Goal: Book appointment/travel/reservation

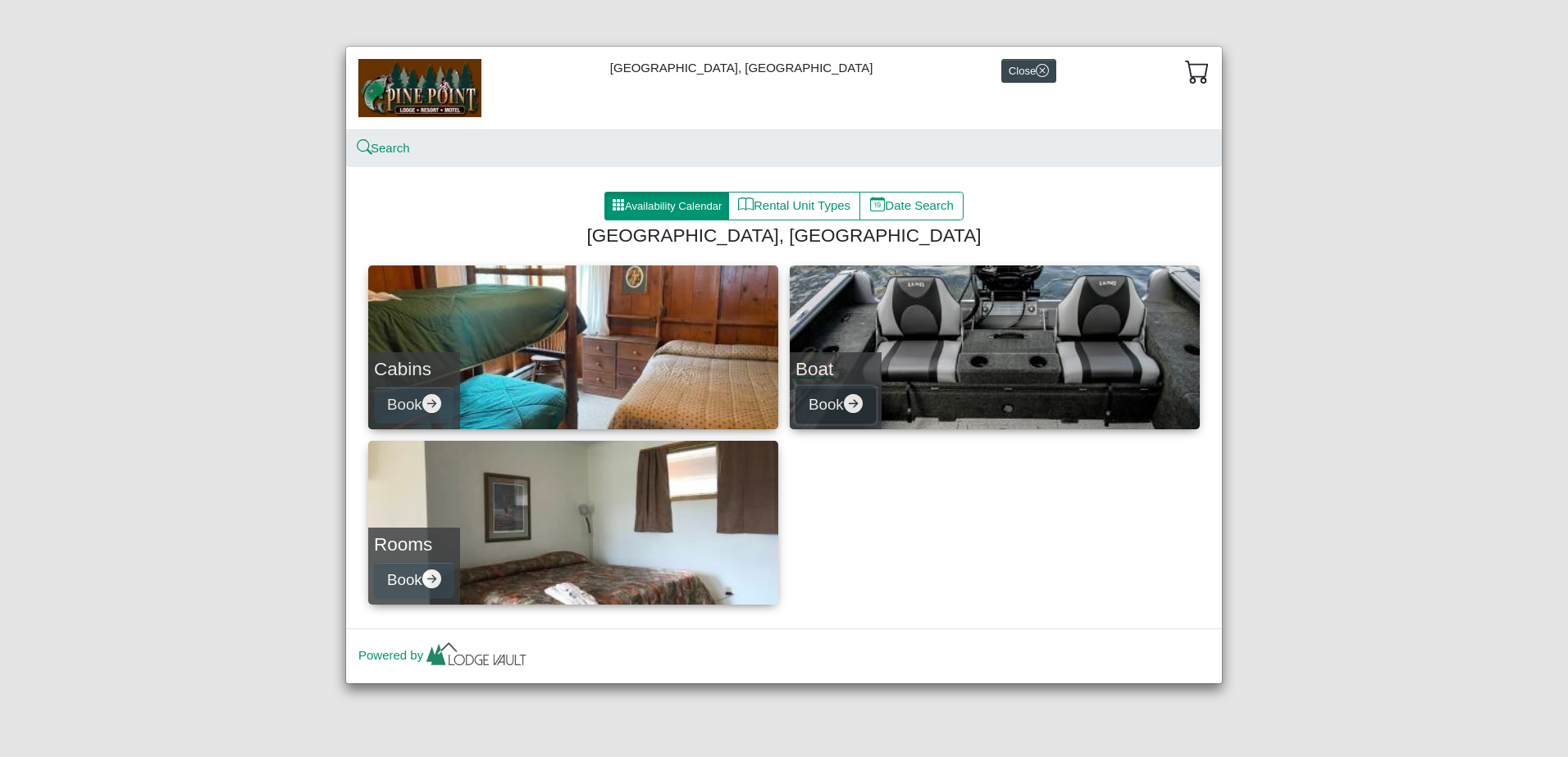
click at [857, 402] on icon "arrow right circle fill" at bounding box center [852, 403] width 18 height 18
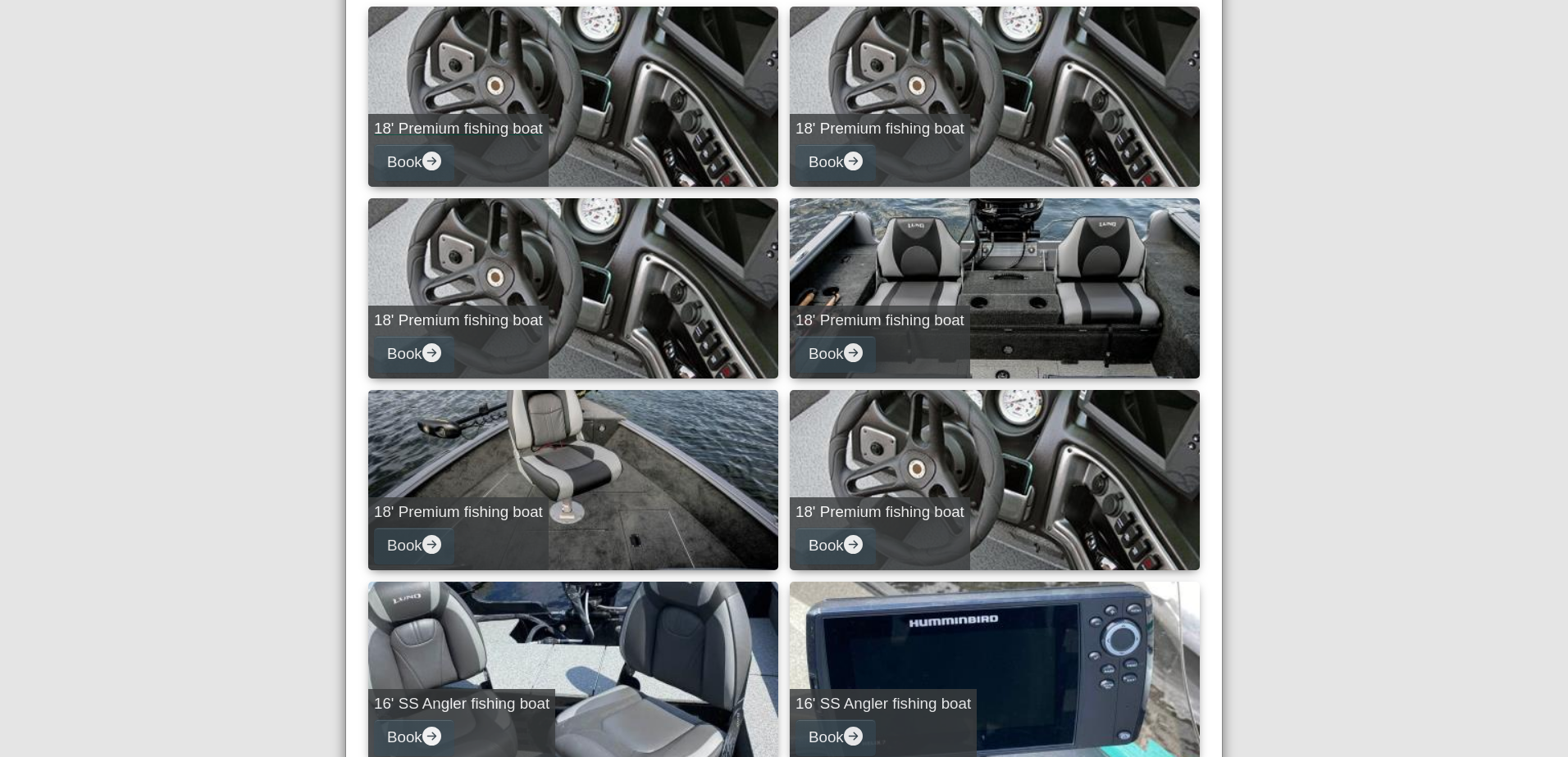
scroll to position [246, 0]
click at [604, 132] on link "18' Premium fishing boat Book" at bounding box center [573, 98] width 410 height 180
select select "*"
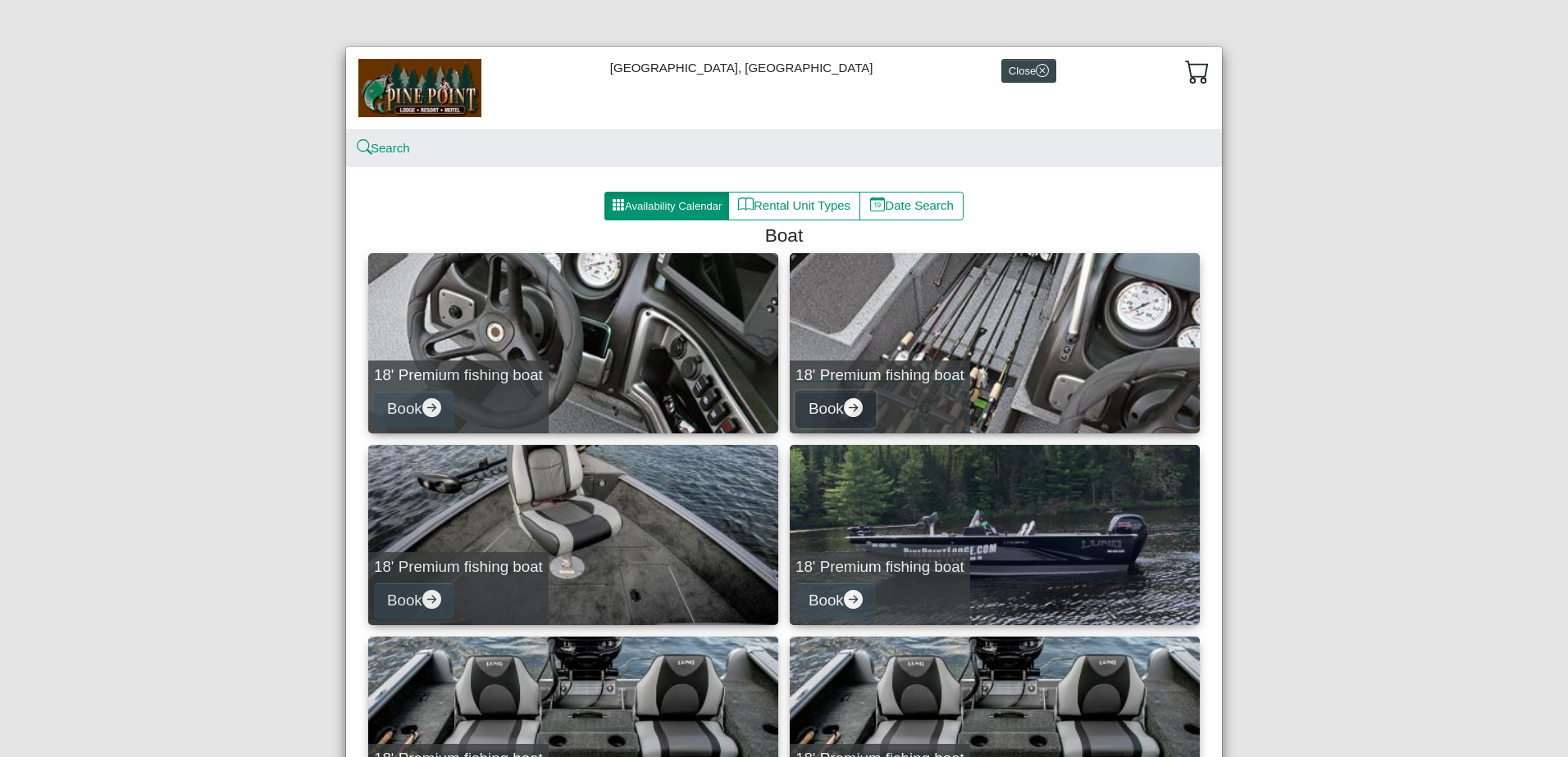
click at [850, 409] on icon "arrow right circle fill" at bounding box center [852, 407] width 18 height 18
select select "*"
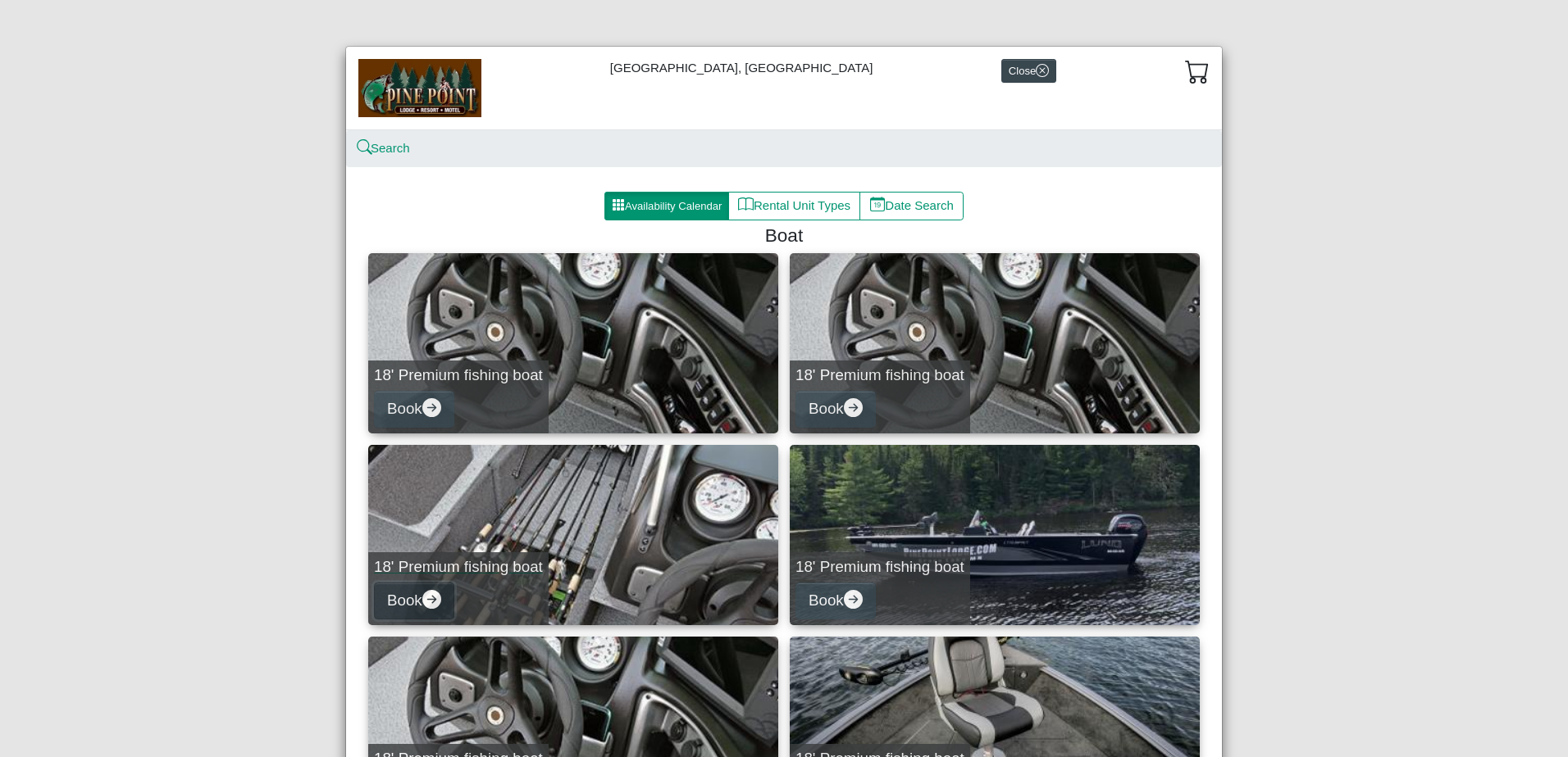
click at [422, 599] on icon "arrow right circle fill" at bounding box center [431, 599] width 18 height 18
select select "*"
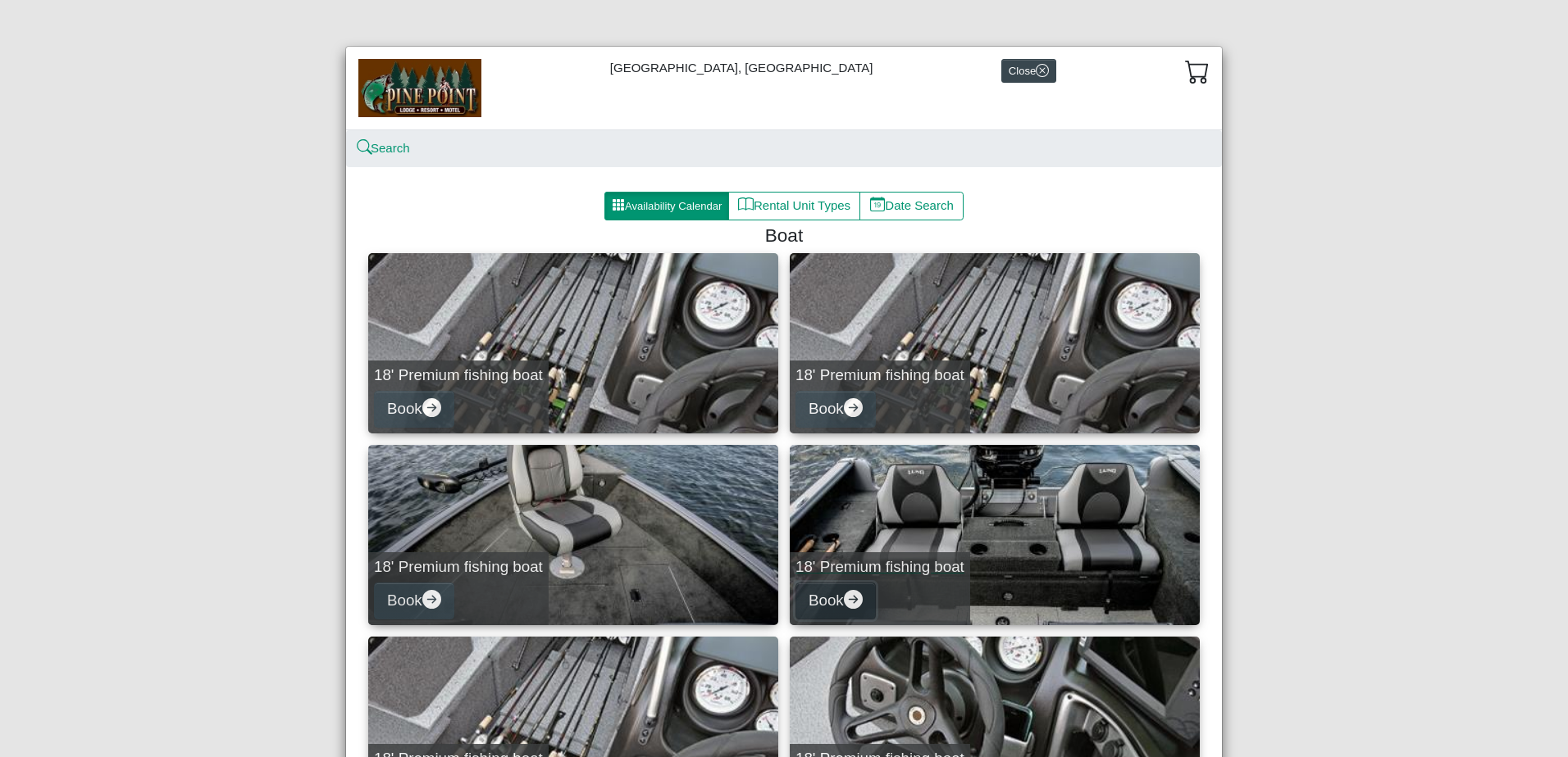
click at [847, 596] on icon "arrow right circle fill" at bounding box center [852, 599] width 18 height 18
select select "*"
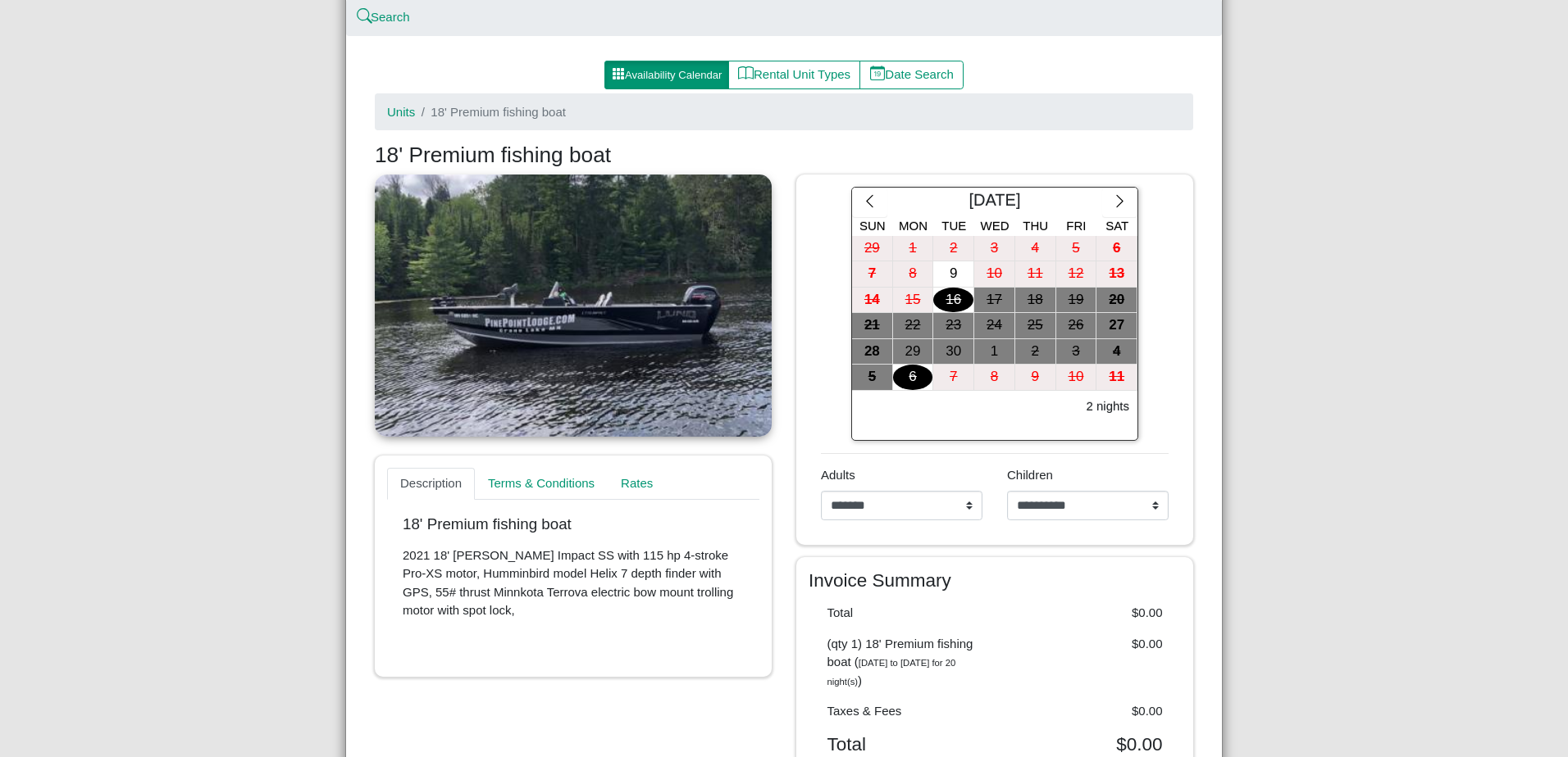
scroll to position [130, 0]
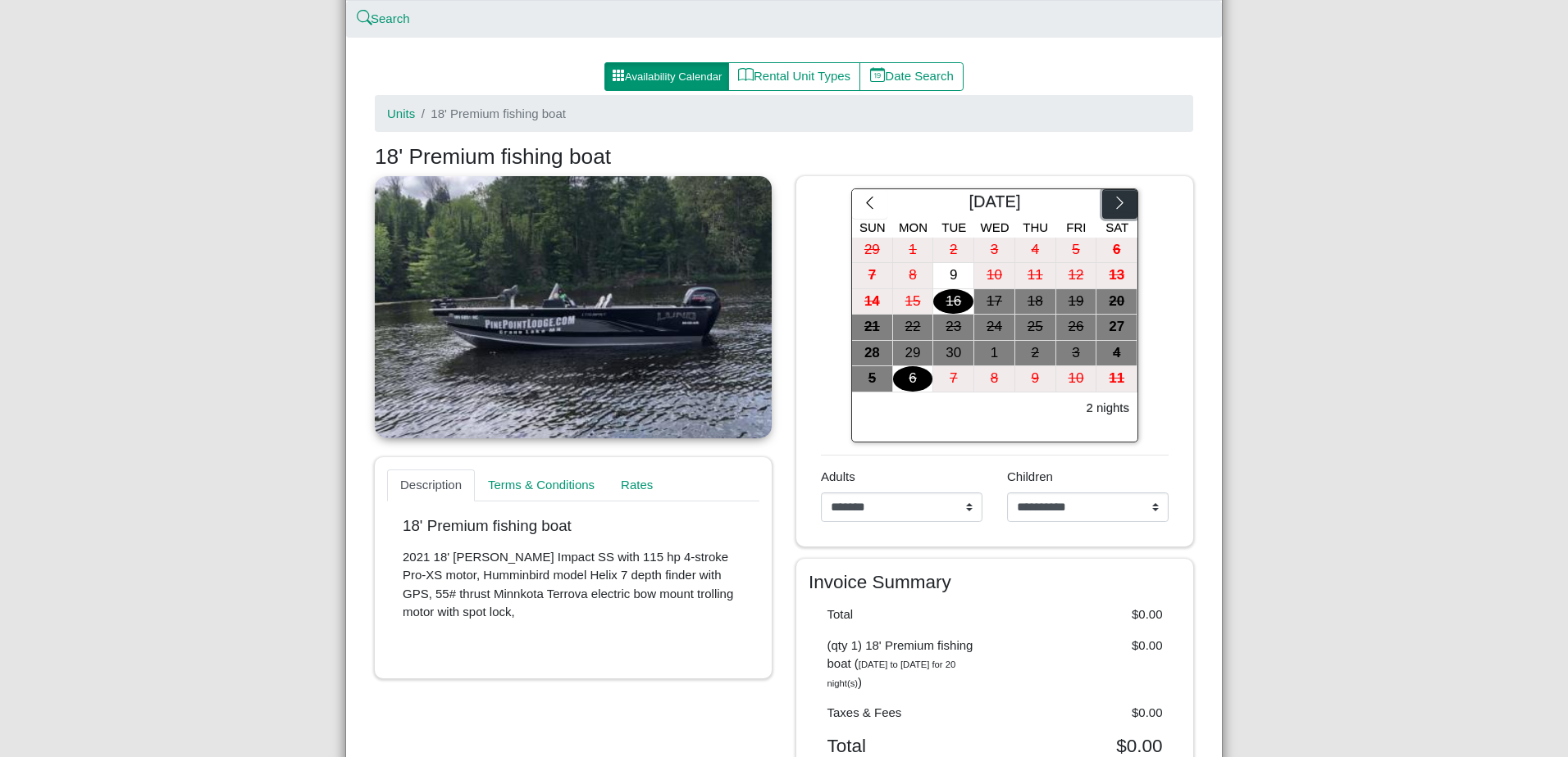
click at [1117, 204] on icon "chevron right" at bounding box center [1119, 203] width 16 height 16
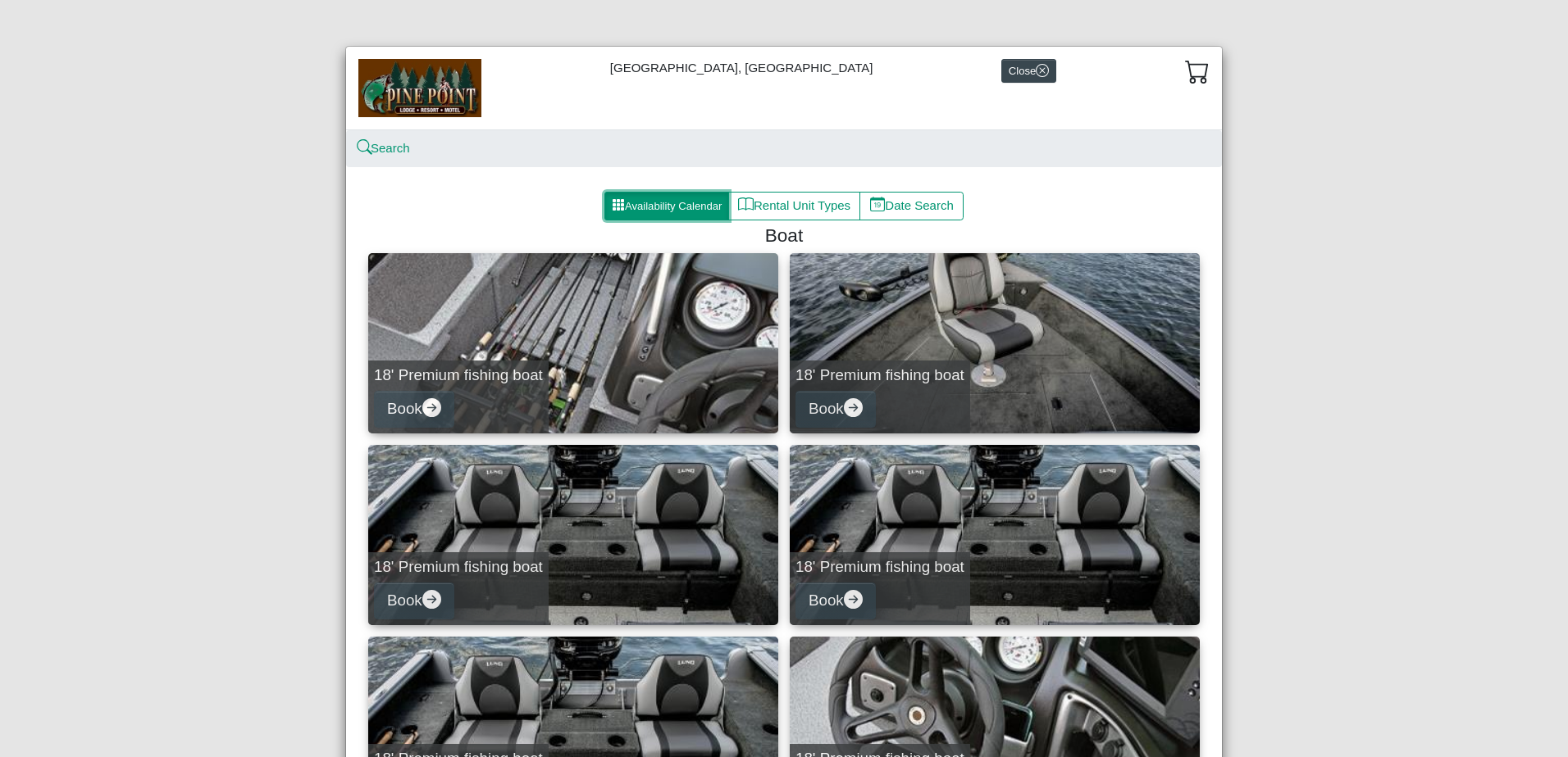
click at [656, 204] on button "Availability Calendar" at bounding box center [666, 206] width 125 height 29
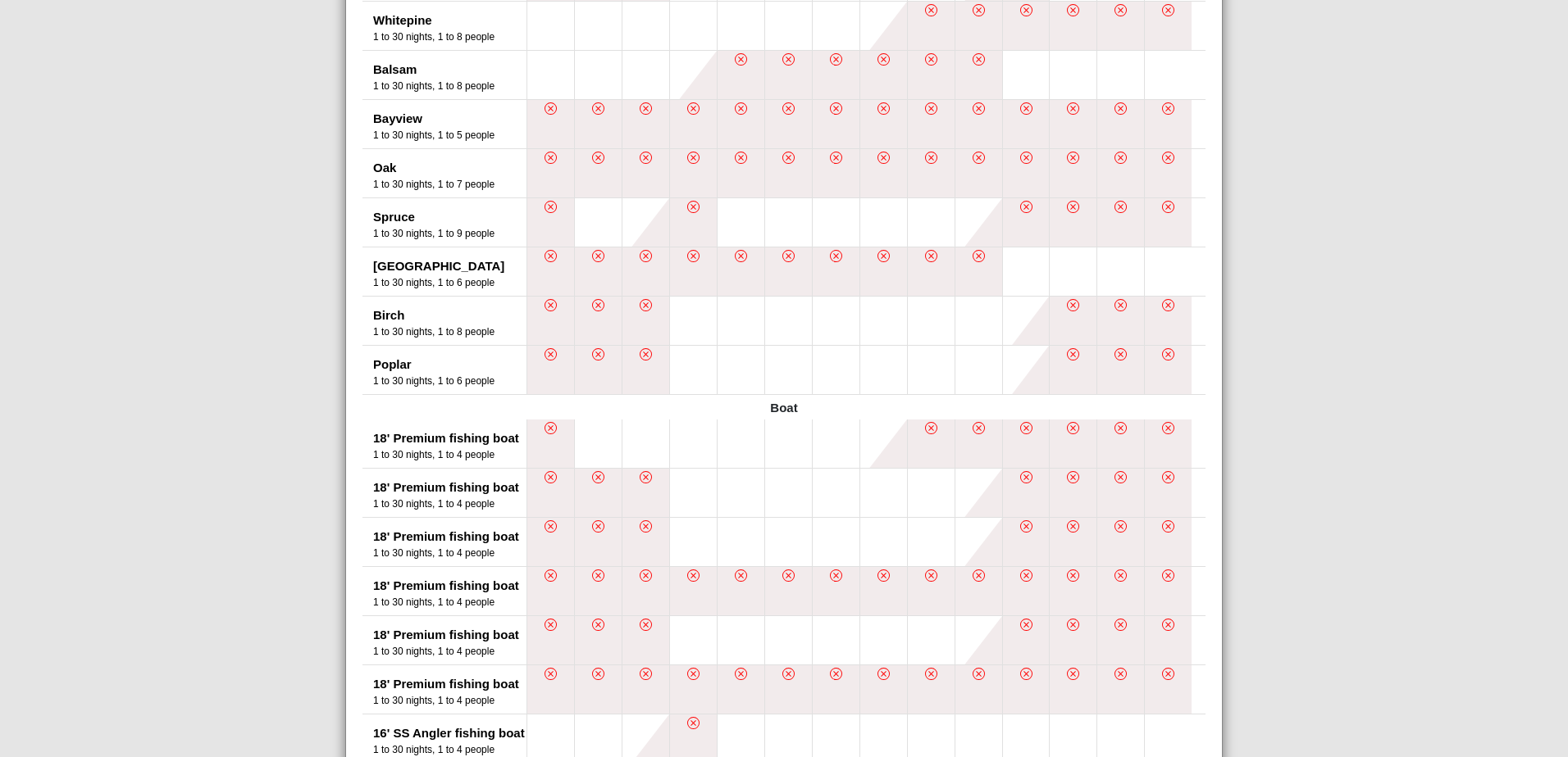
scroll to position [408, 0]
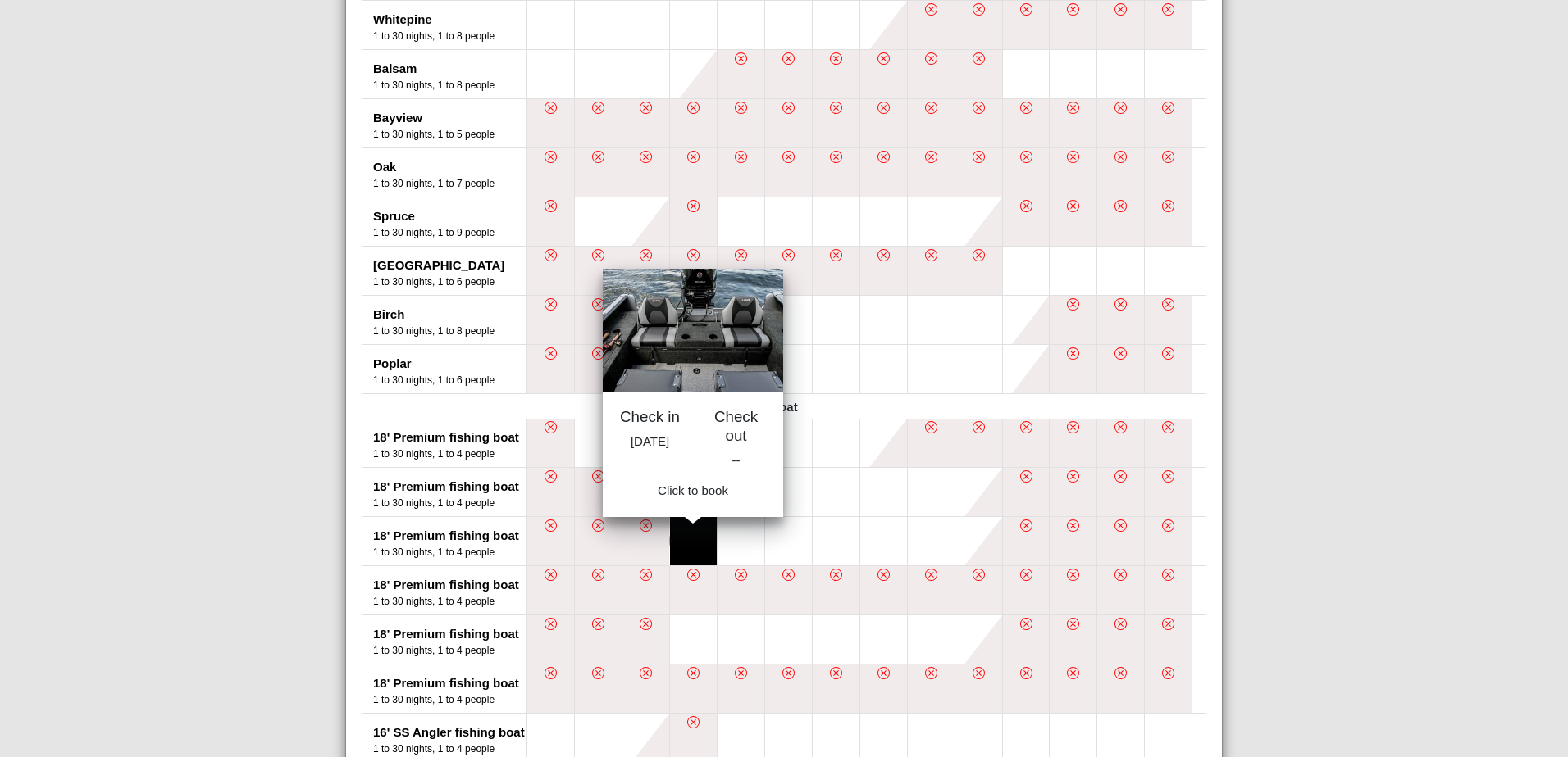
click at [690, 539] on button at bounding box center [693, 541] width 47 height 48
click at [688, 534] on button at bounding box center [693, 541] width 47 height 48
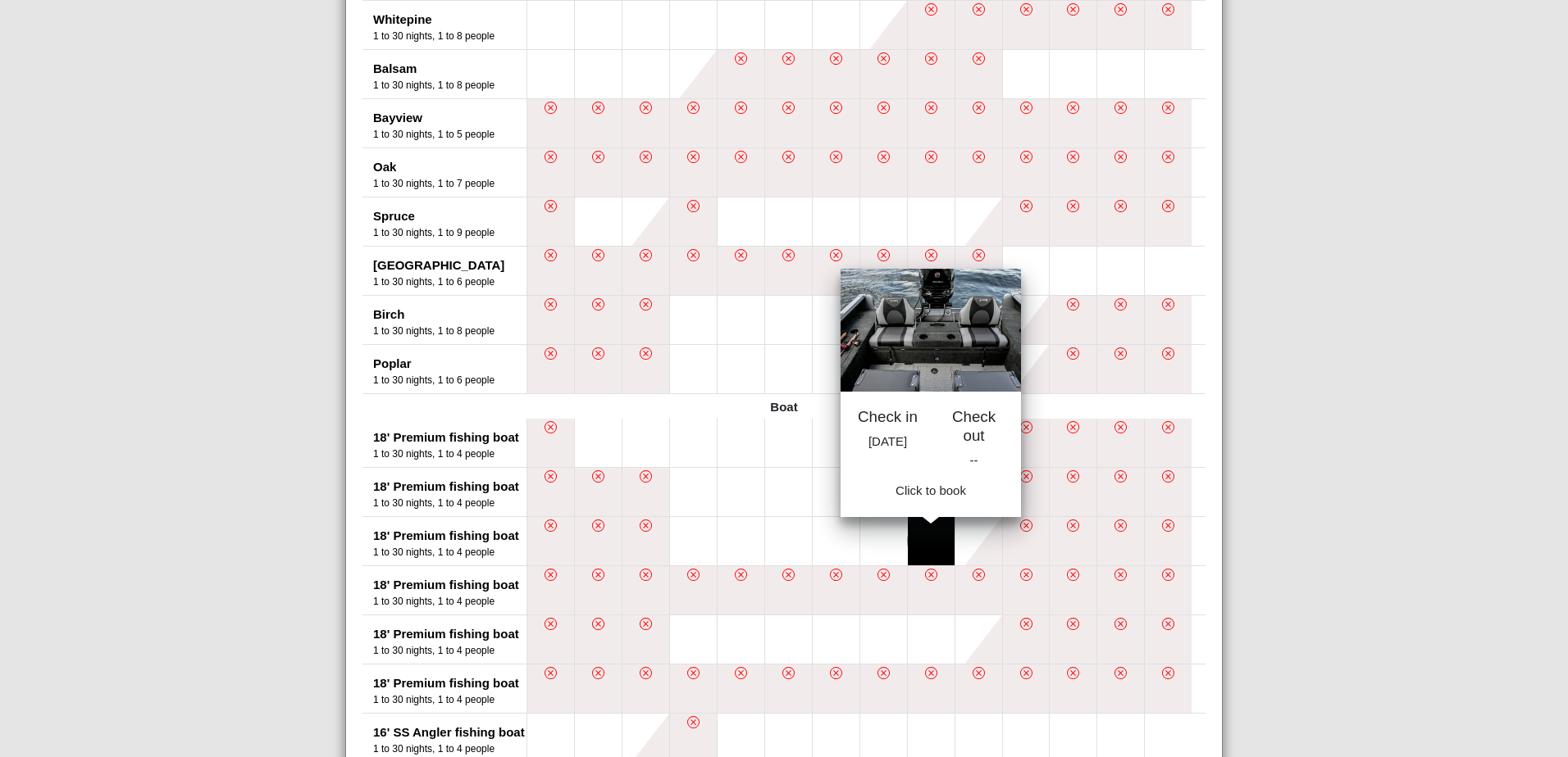
drag, startPoint x: 692, startPoint y: 530, endPoint x: 940, endPoint y: 533, distance: 248.0
click at [937, 533] on ul at bounding box center [866, 541] width 679 height 48
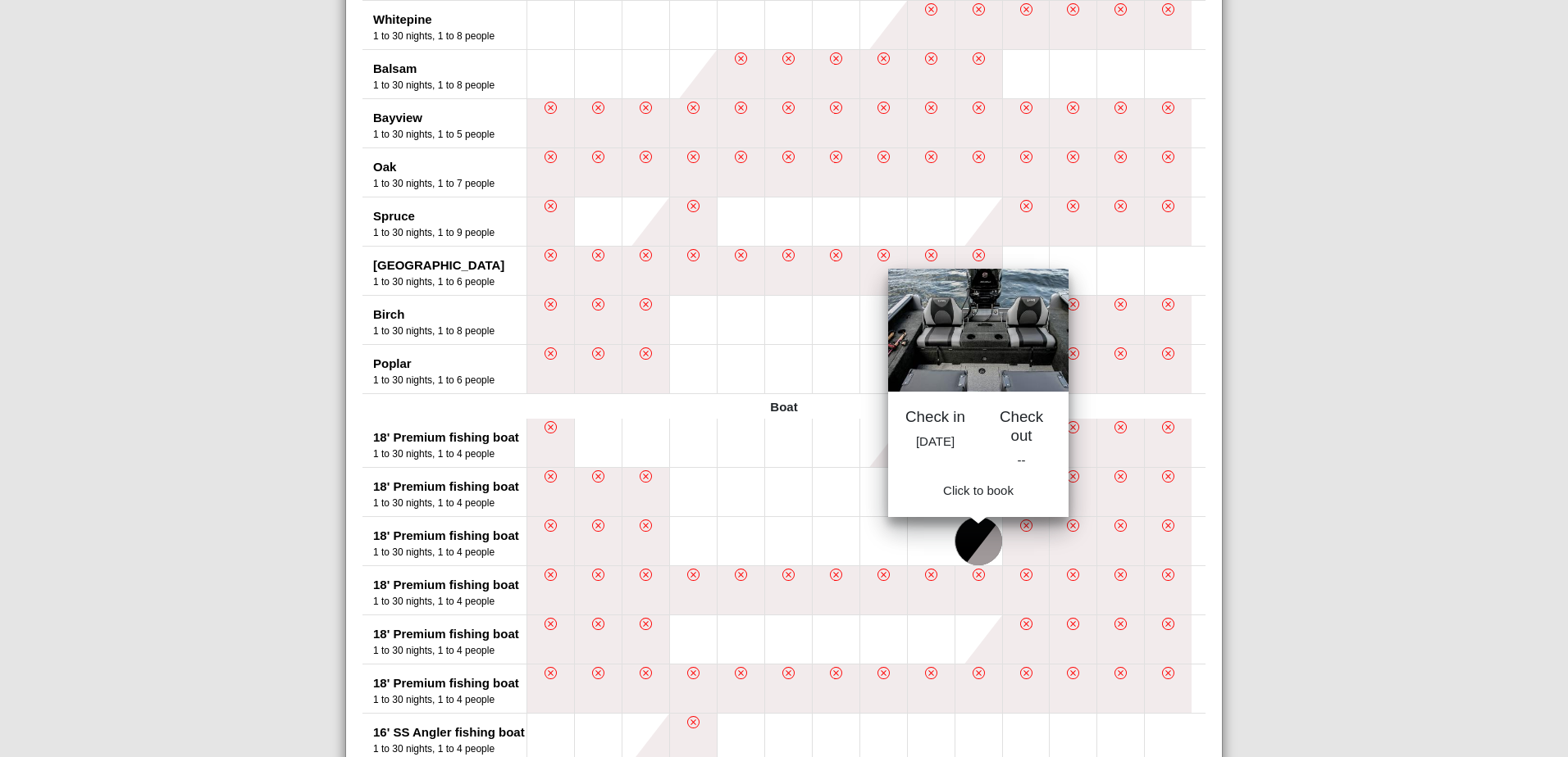
click at [955, 531] on button at bounding box center [978, 541] width 47 height 48
click at [978, 535] on button at bounding box center [978, 541] width 47 height 48
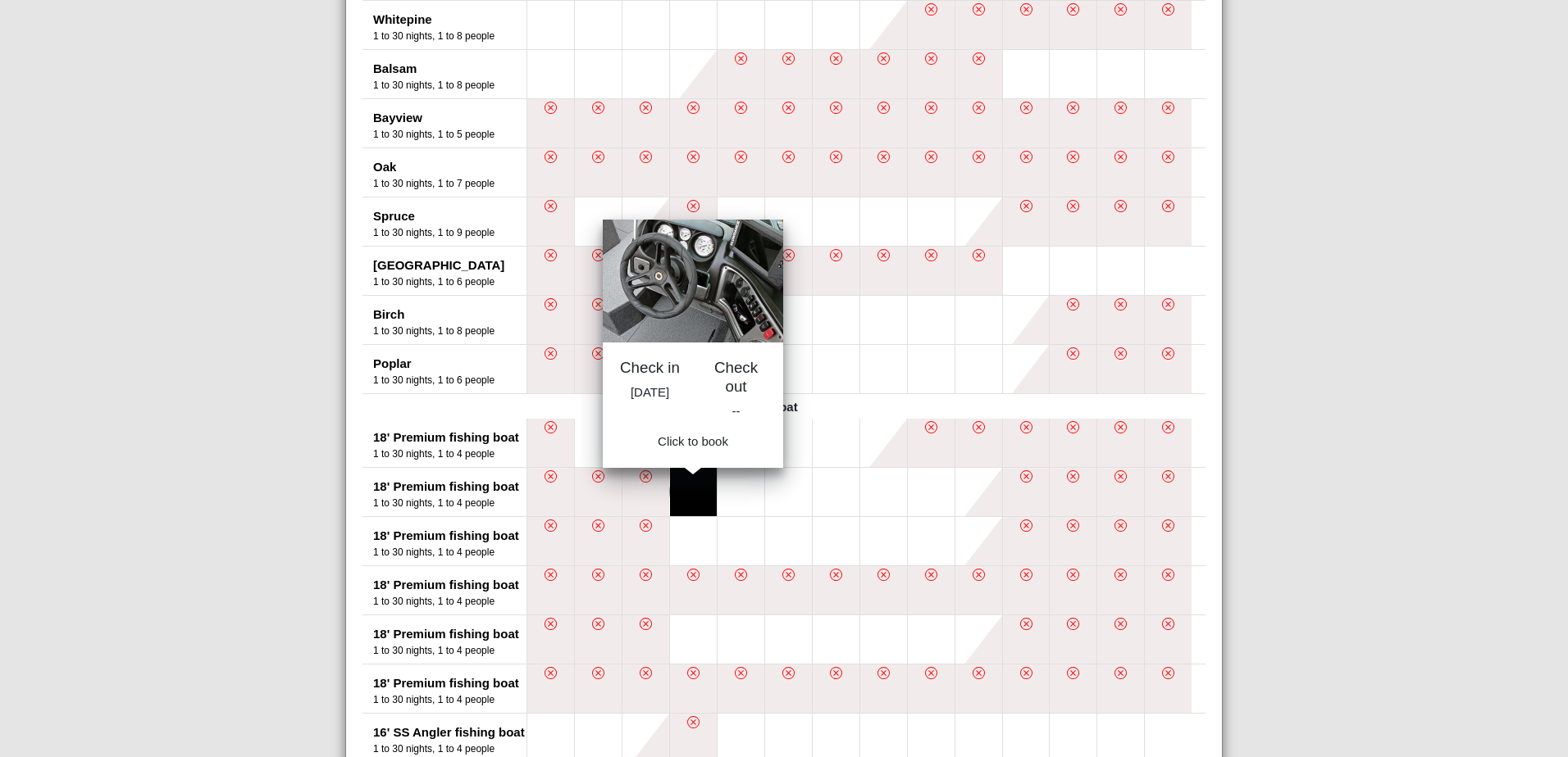
click at [678, 475] on button at bounding box center [693, 492] width 47 height 48
click at [696, 490] on button at bounding box center [693, 492] width 47 height 48
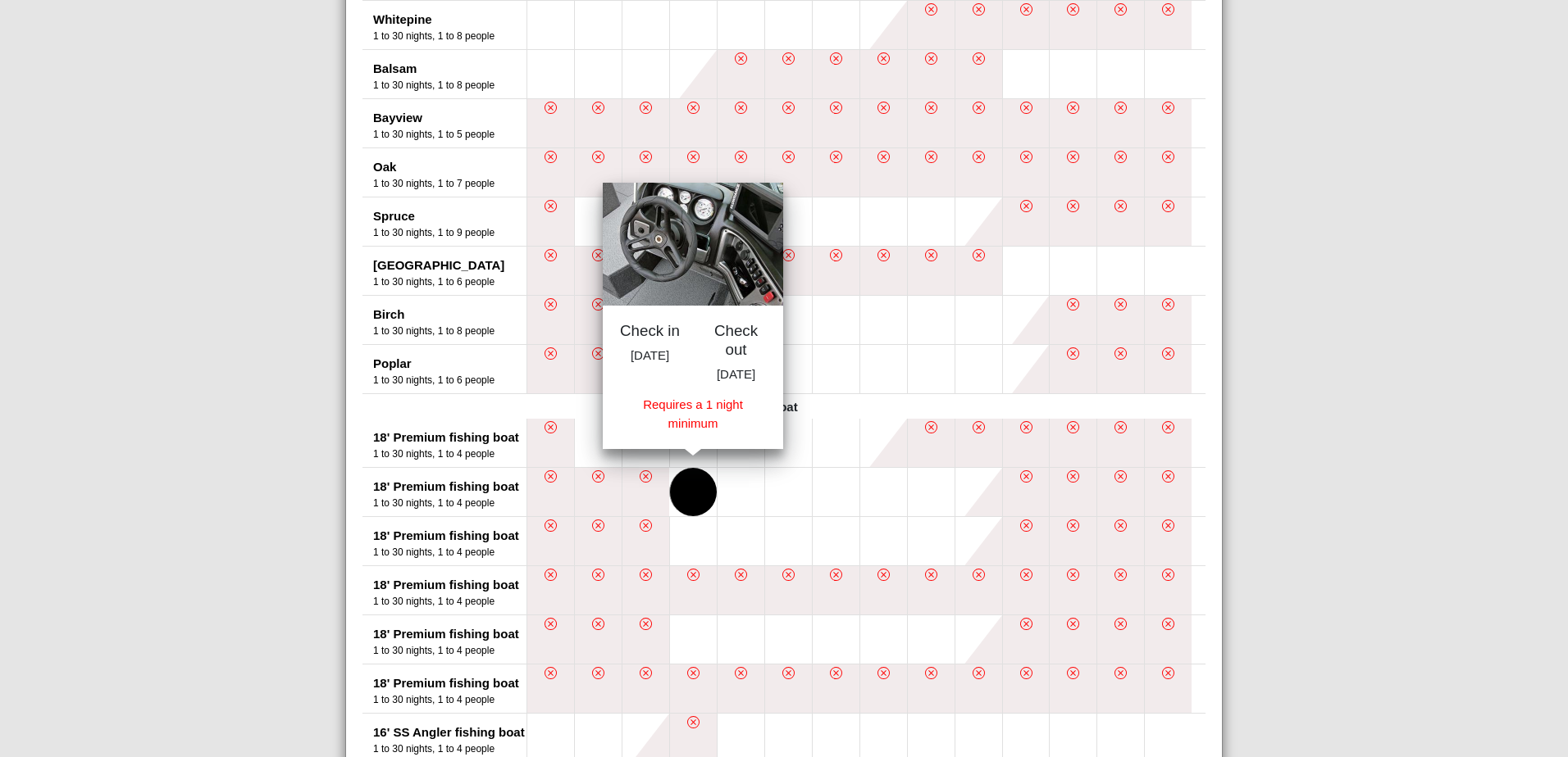
click at [696, 490] on button at bounding box center [693, 492] width 47 height 48
click at [969, 494] on button at bounding box center [978, 492] width 47 height 48
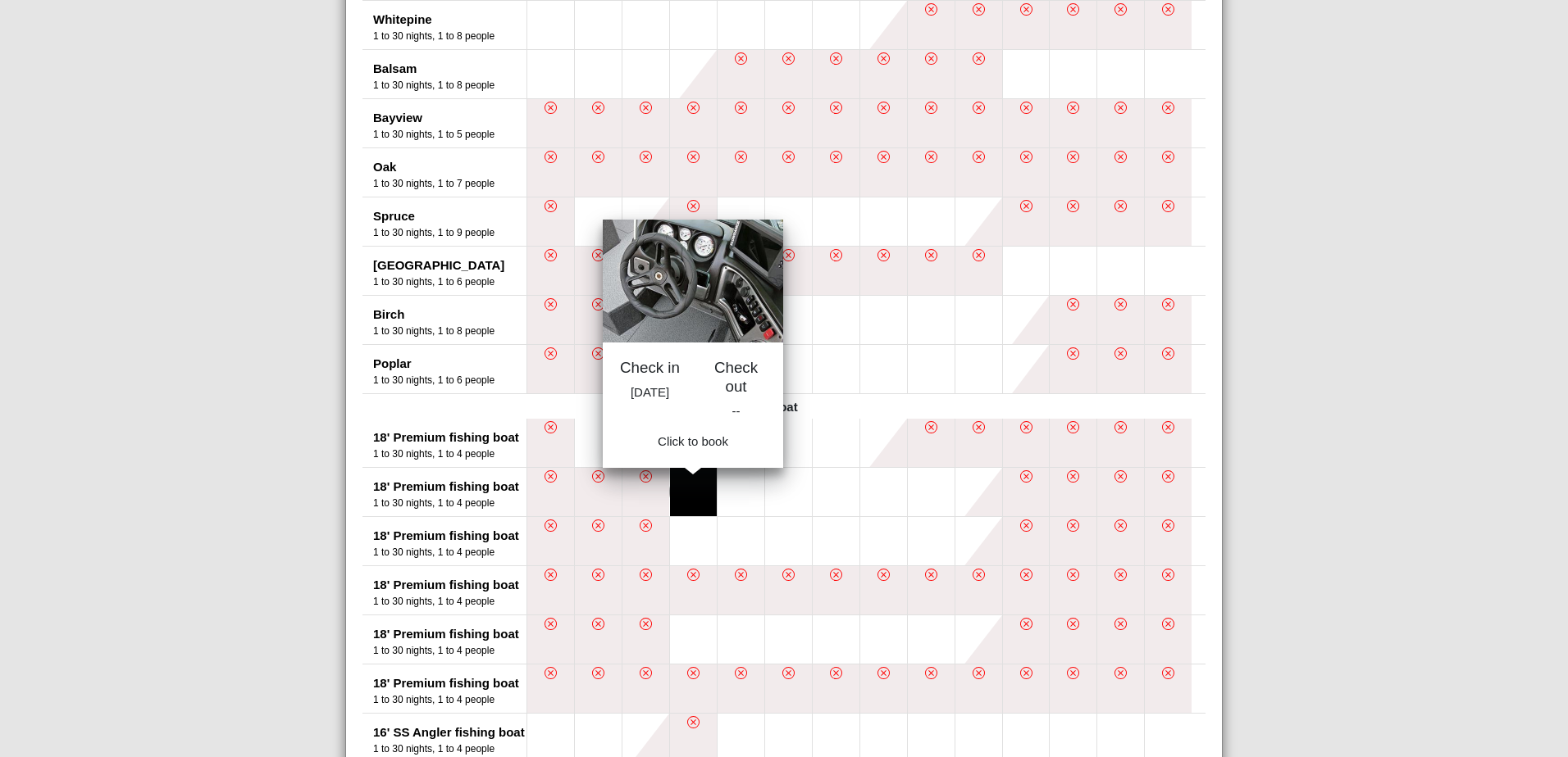
click at [686, 477] on button at bounding box center [693, 492] width 47 height 48
click at [687, 493] on button at bounding box center [693, 492] width 47 height 48
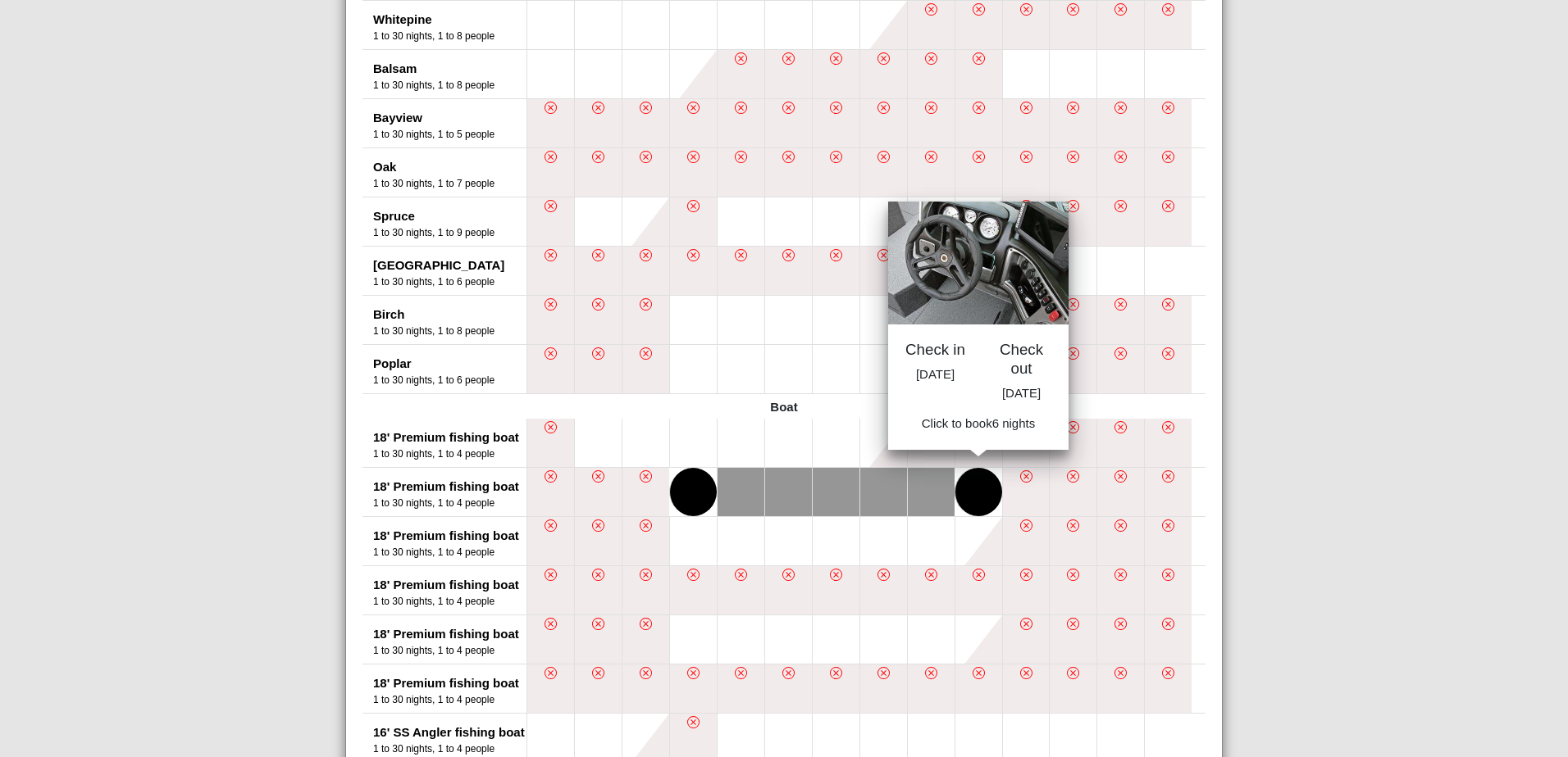
click at [971, 496] on button at bounding box center [978, 492] width 47 height 48
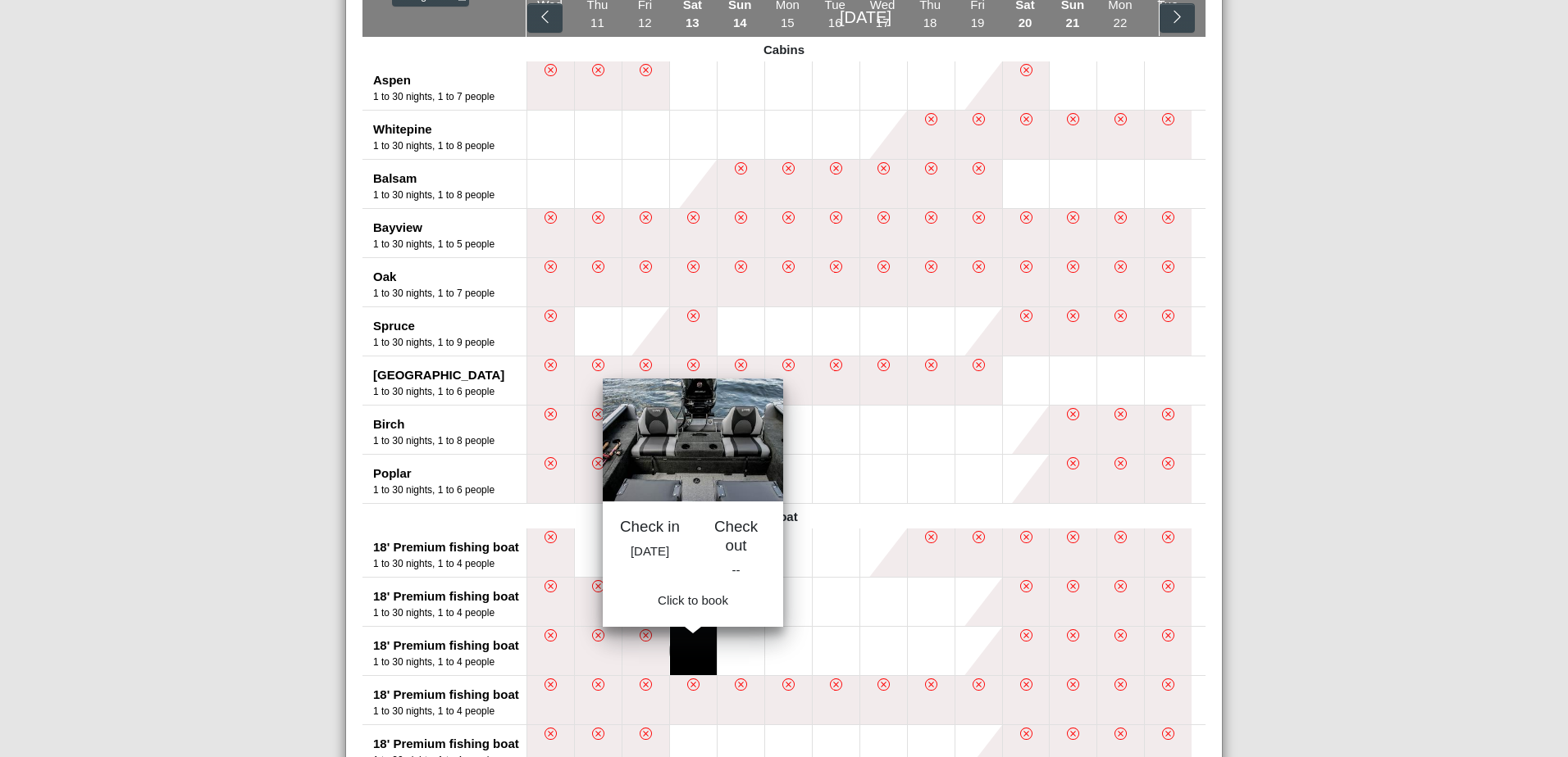
scroll to position [490, 0]
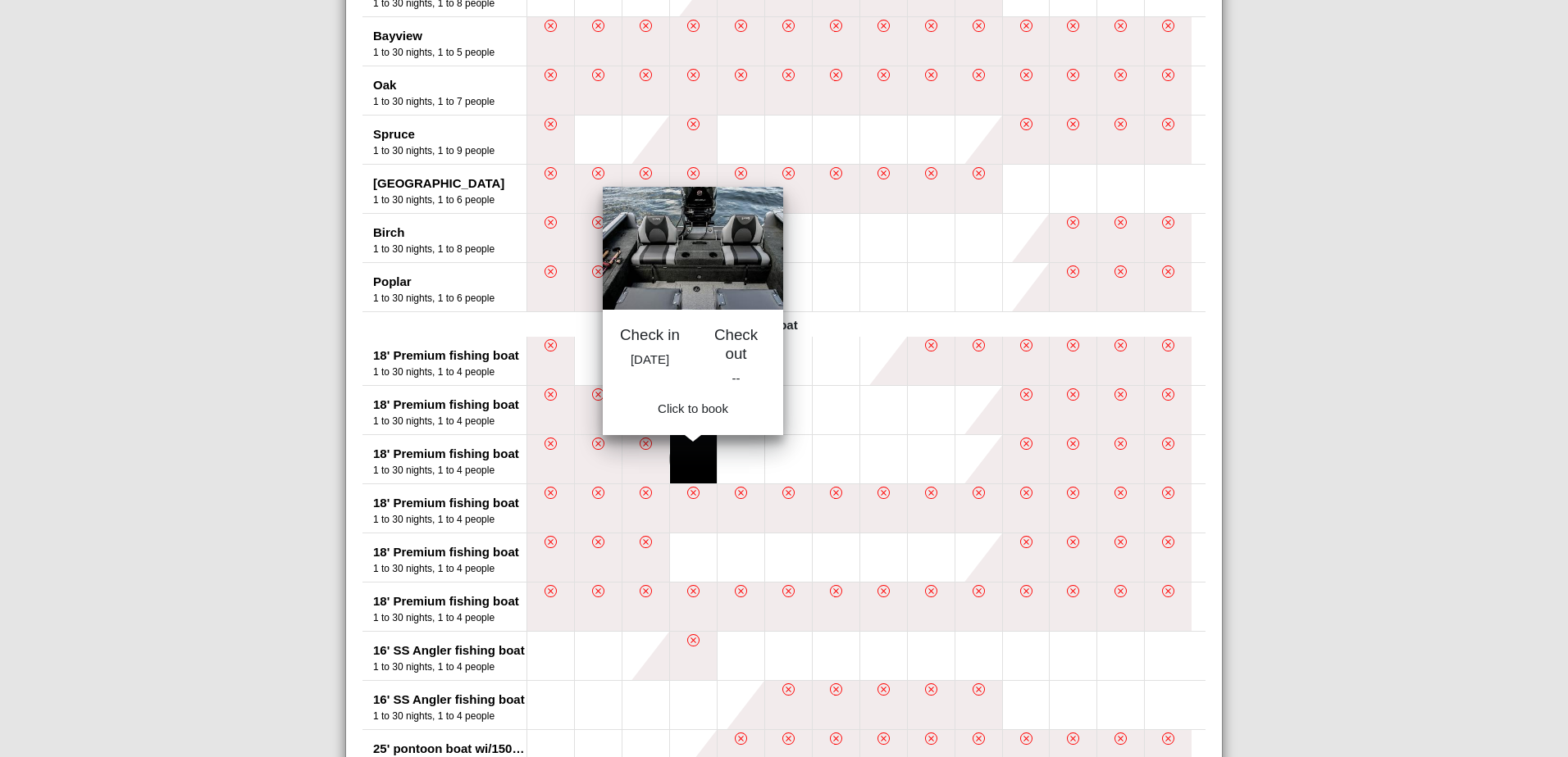
click at [680, 452] on button at bounding box center [693, 459] width 47 height 48
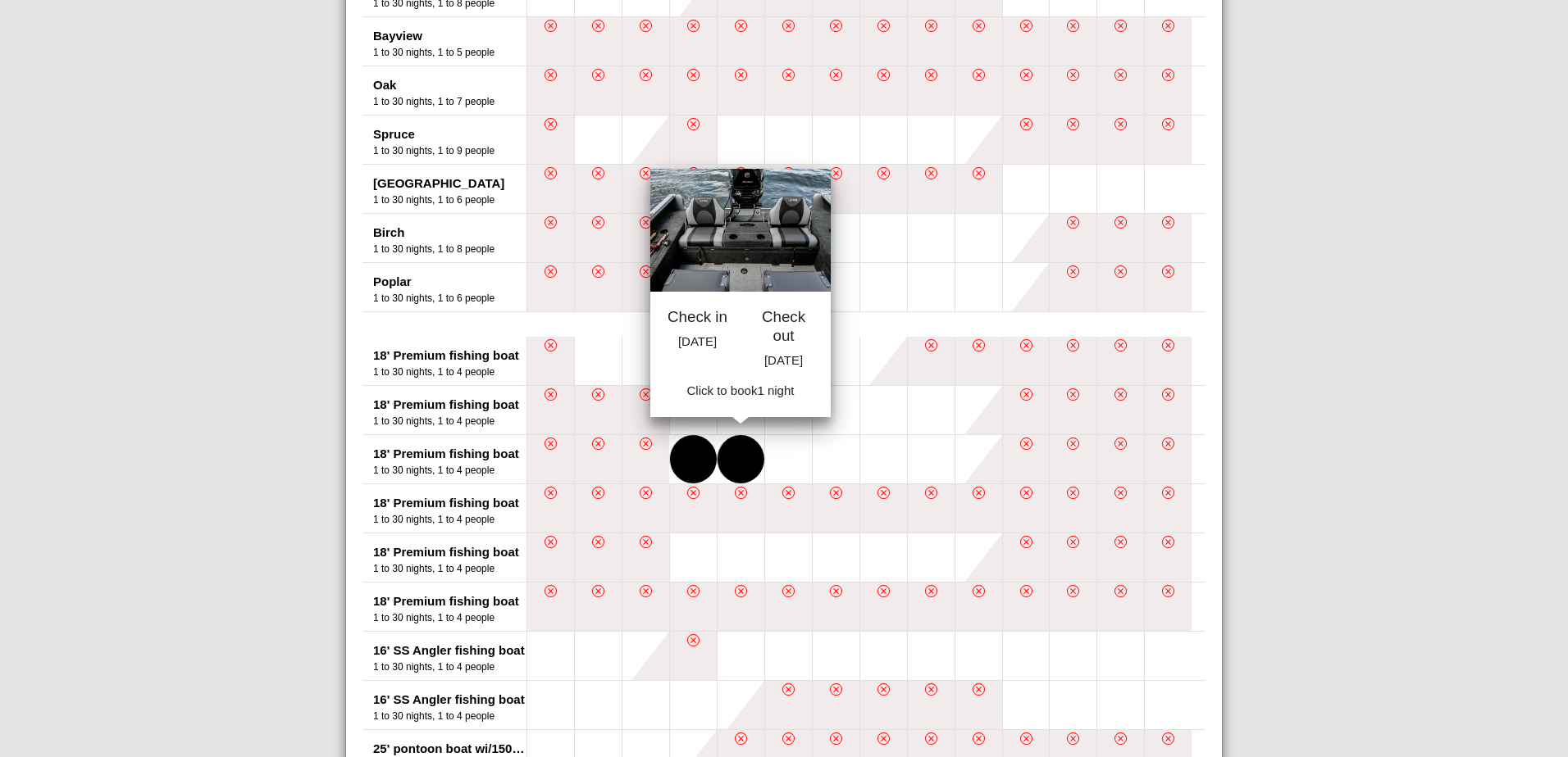
click at [740, 453] on button at bounding box center [741, 459] width 47 height 48
click at [777, 458] on button at bounding box center [788, 459] width 47 height 48
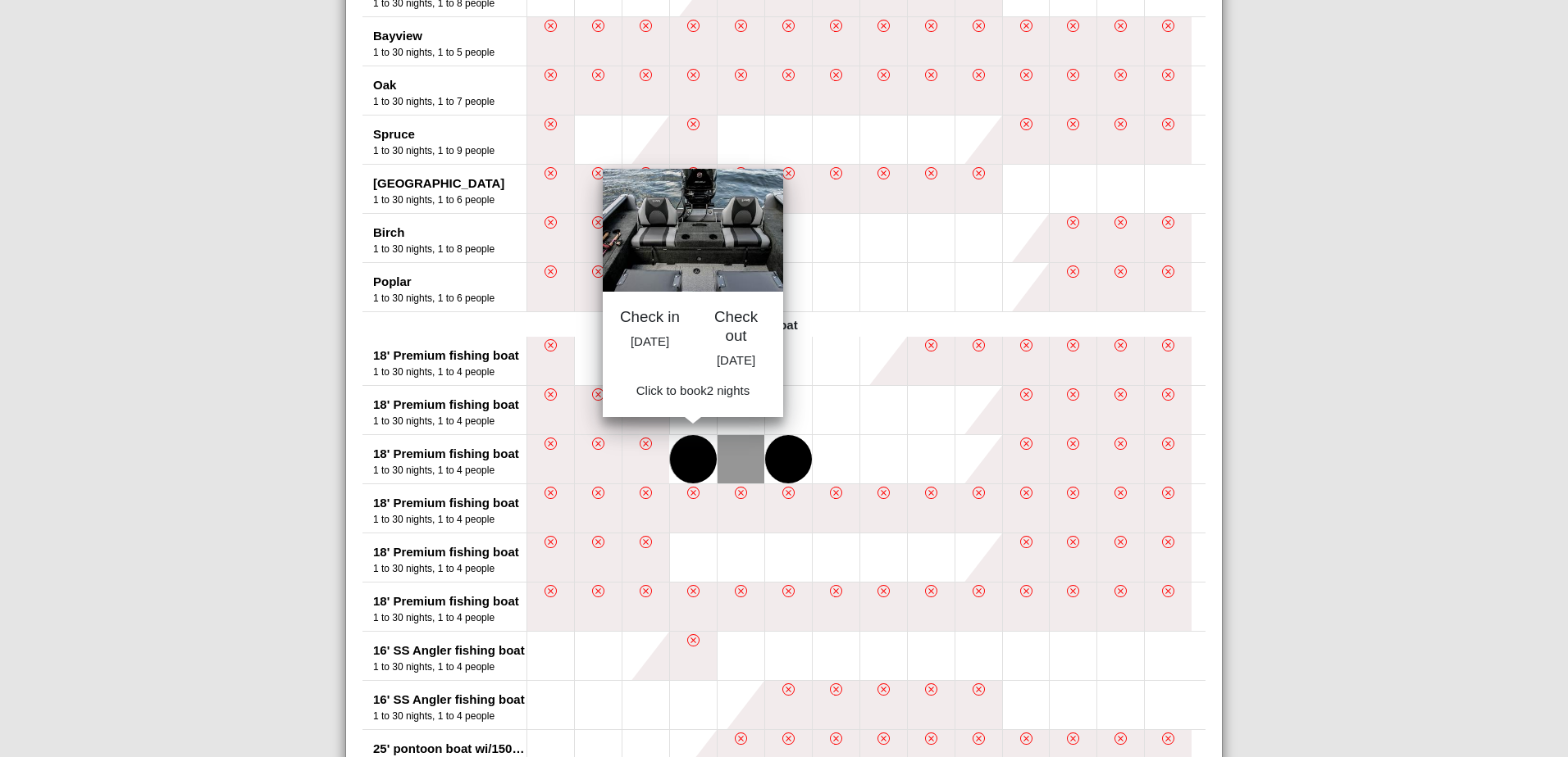
click at [671, 462] on button at bounding box center [693, 459] width 47 height 48
click at [843, 461] on button at bounding box center [836, 459] width 47 height 48
click at [685, 464] on button at bounding box center [693, 459] width 47 height 48
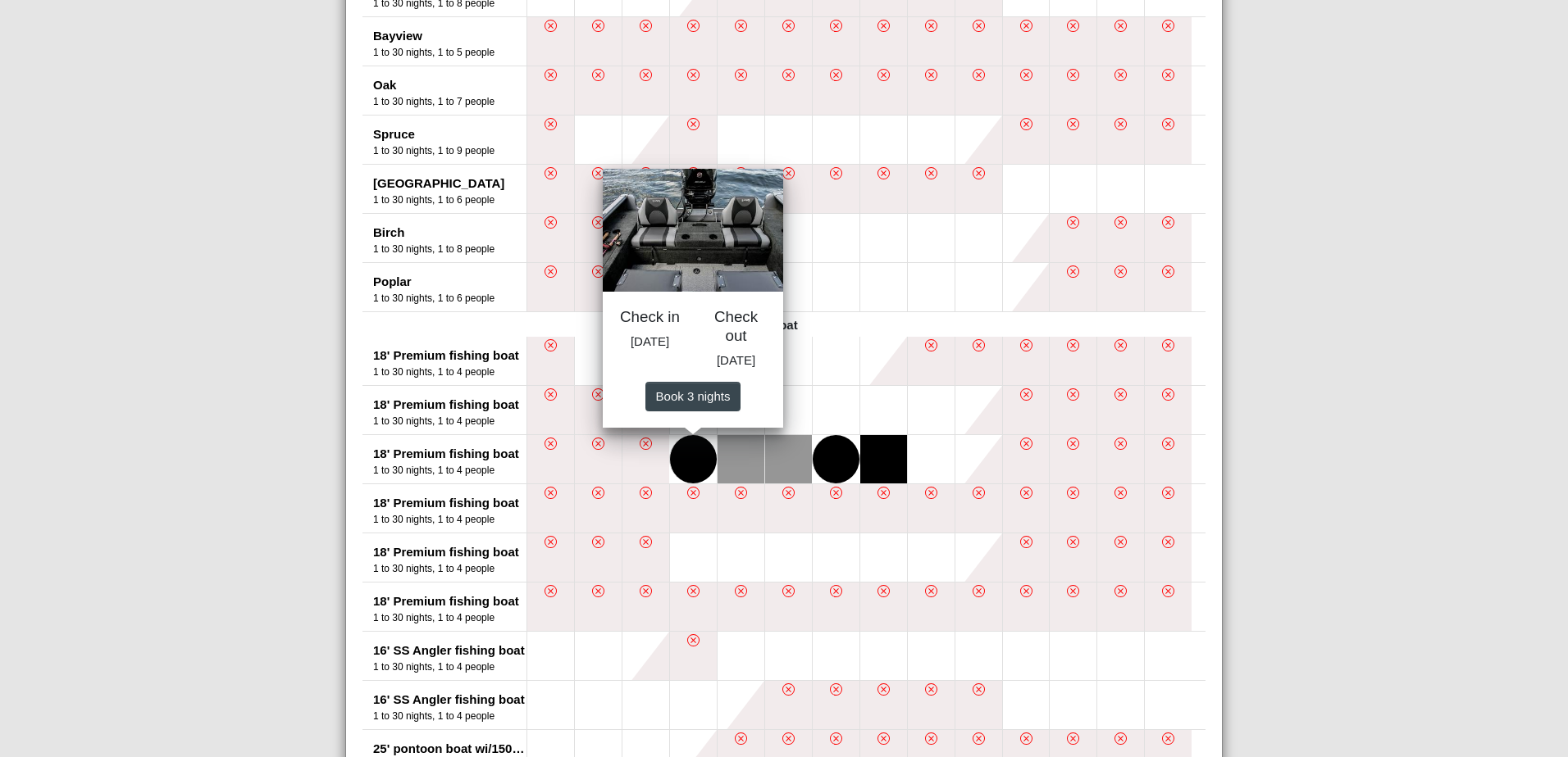
click at [888, 462] on button at bounding box center [883, 459] width 47 height 48
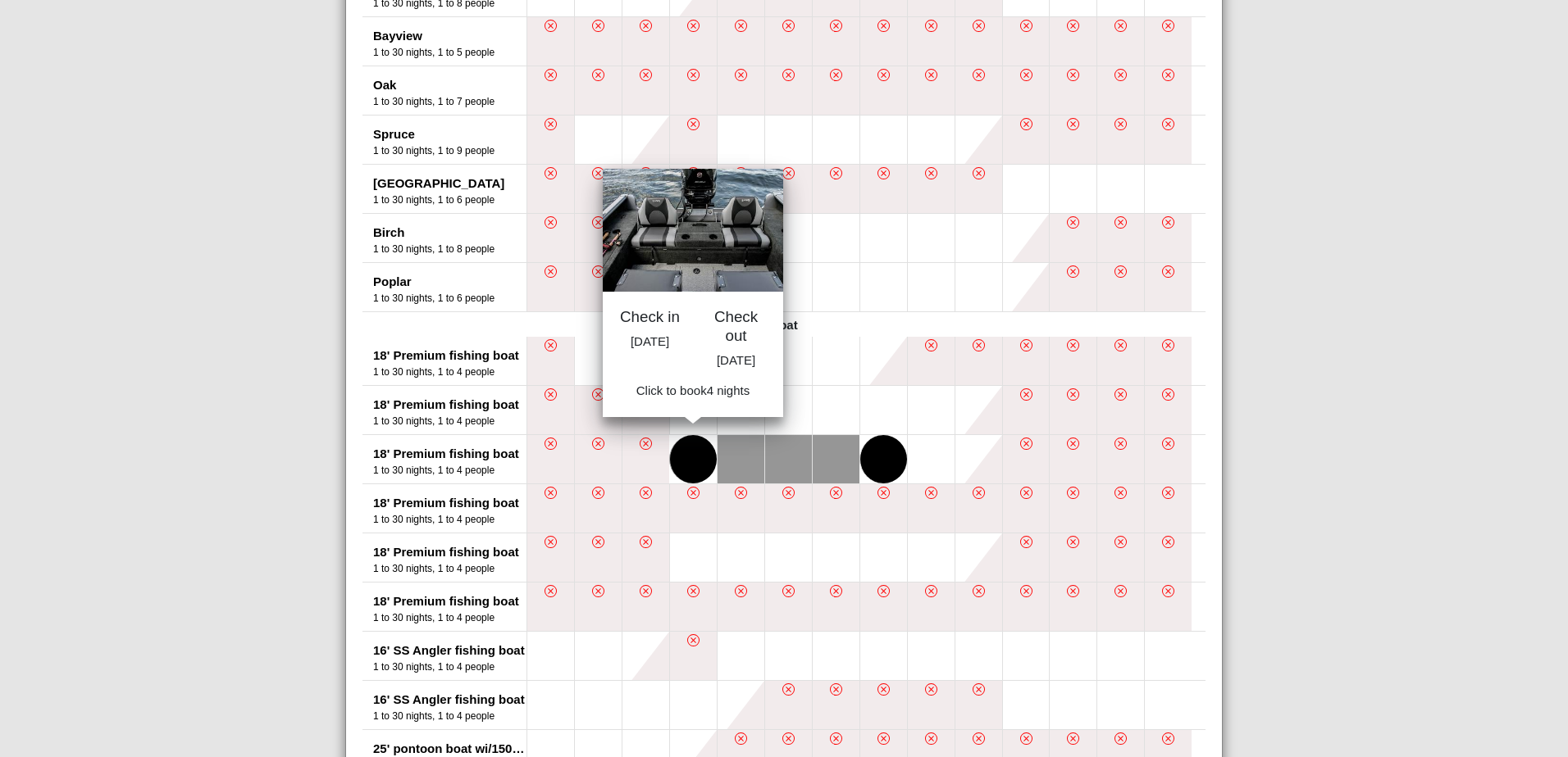
click at [677, 459] on button at bounding box center [693, 459] width 47 height 48
click at [920, 458] on button at bounding box center [931, 459] width 47 height 48
click at [688, 464] on button at bounding box center [693, 459] width 47 height 48
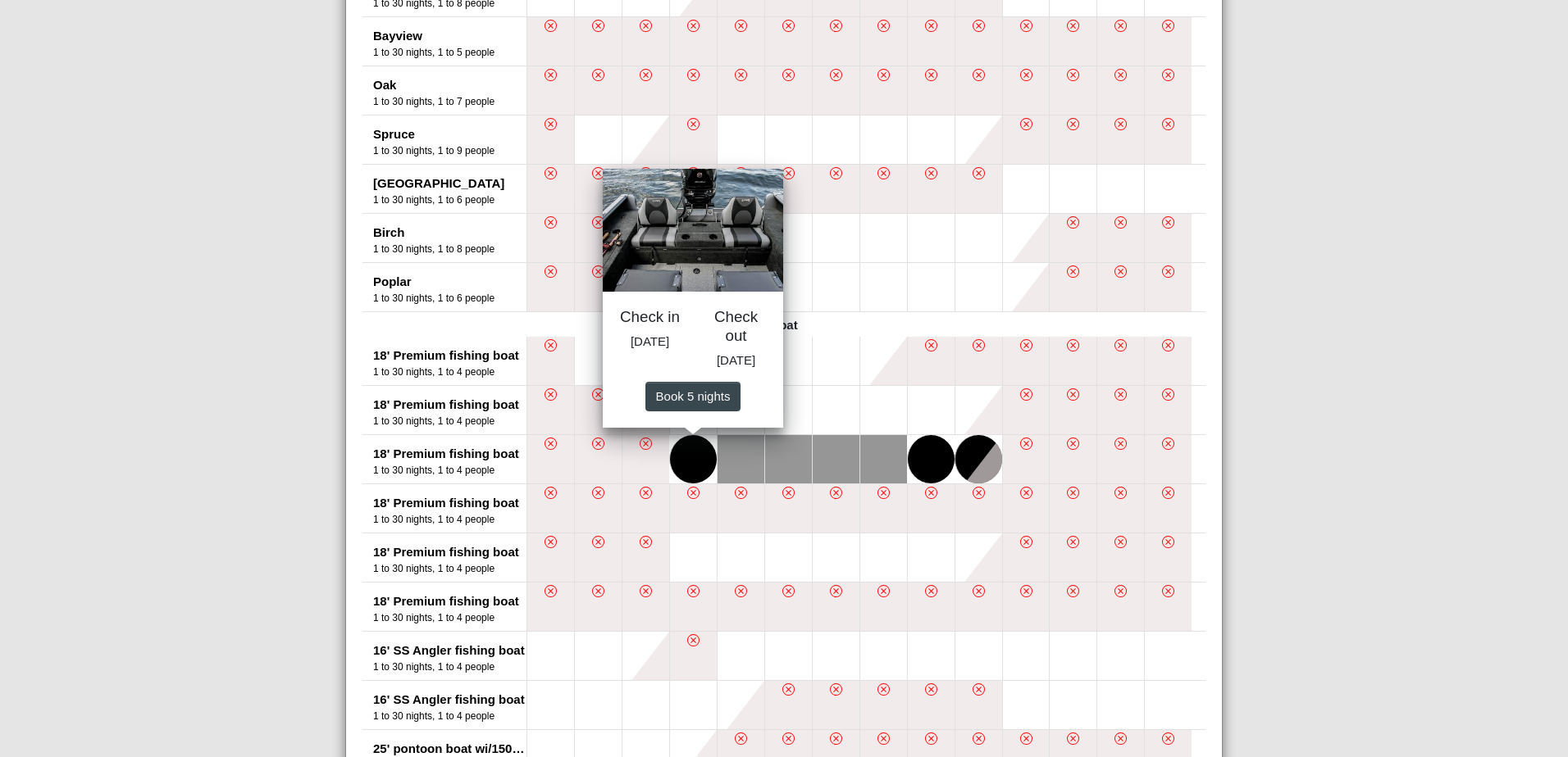
click at [974, 460] on button at bounding box center [978, 459] width 47 height 48
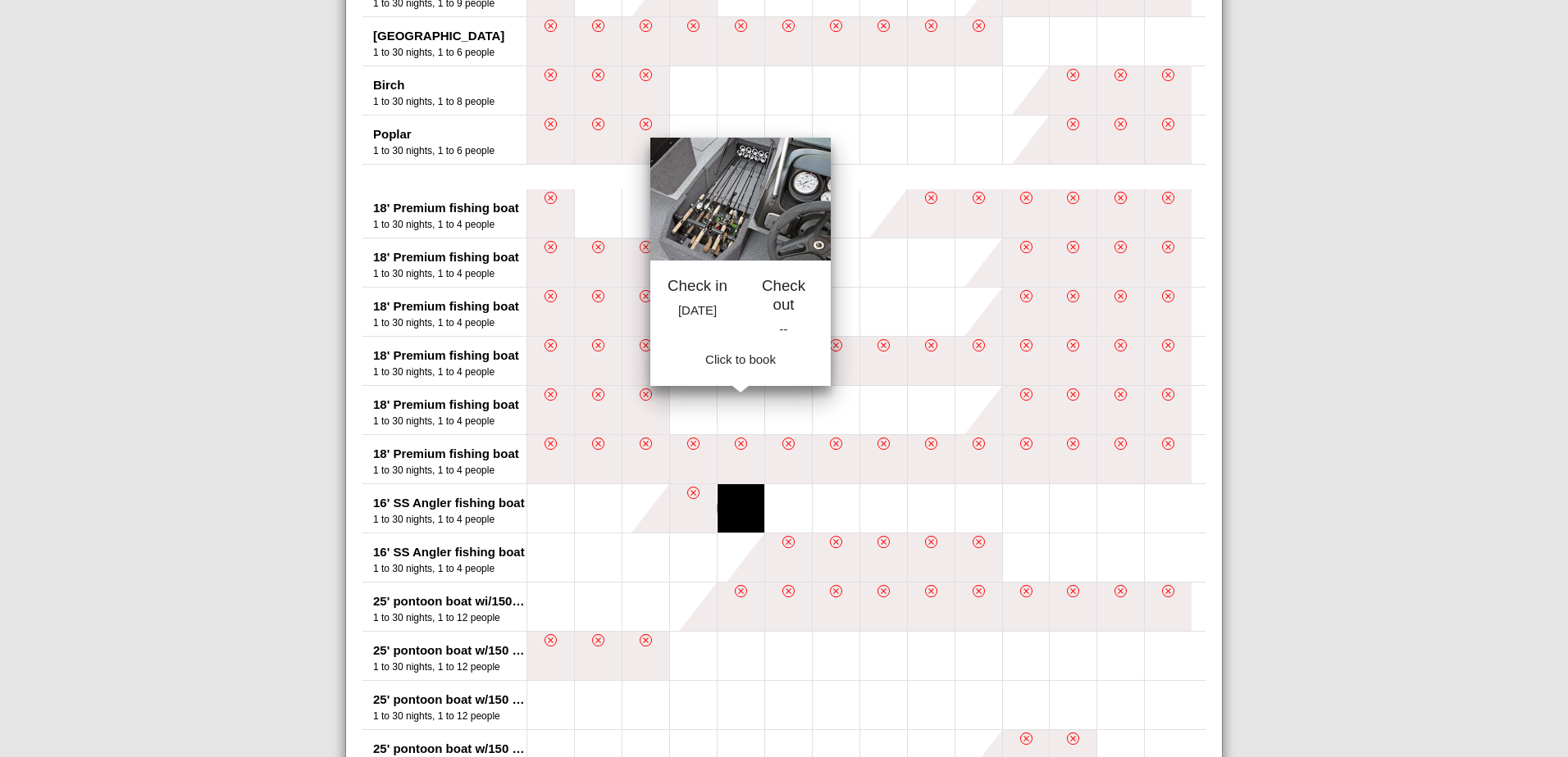
scroll to position [636, 0]
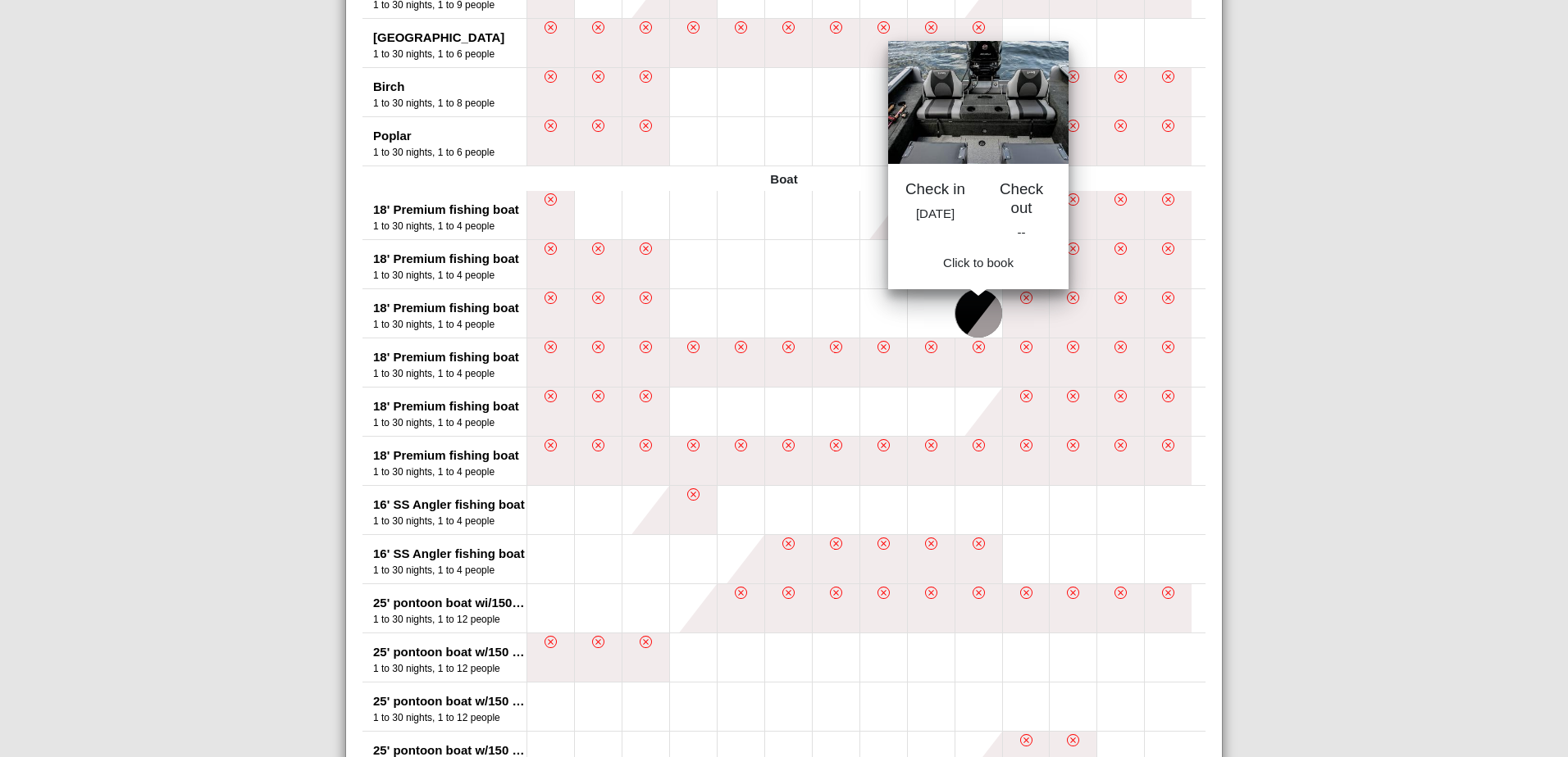
drag, startPoint x: 692, startPoint y: 318, endPoint x: 991, endPoint y: 323, distance: 299.0
click at [991, 323] on ul at bounding box center [866, 313] width 679 height 48
click at [978, 324] on button at bounding box center [978, 313] width 47 height 48
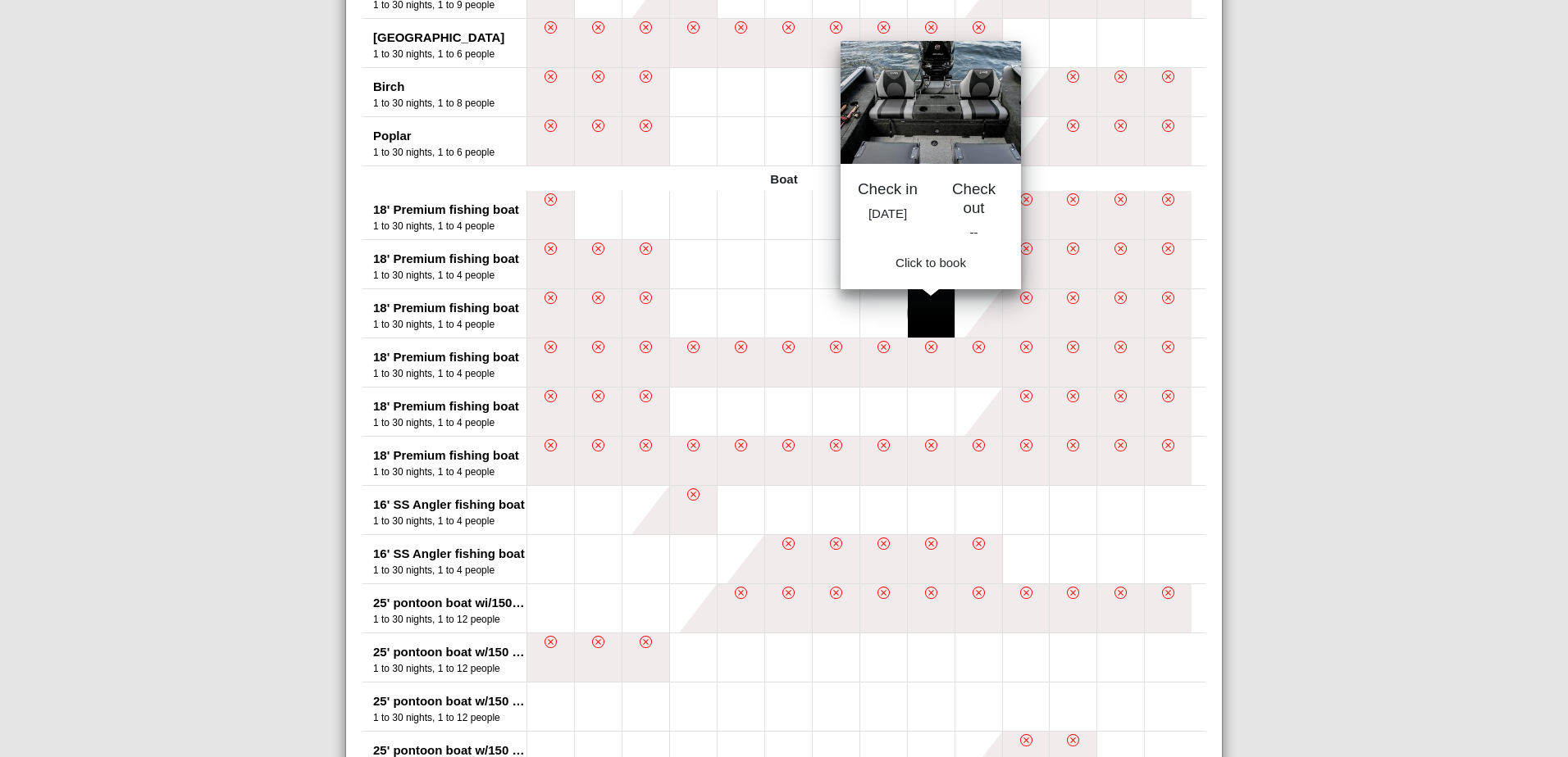
click at [947, 304] on button at bounding box center [931, 313] width 47 height 48
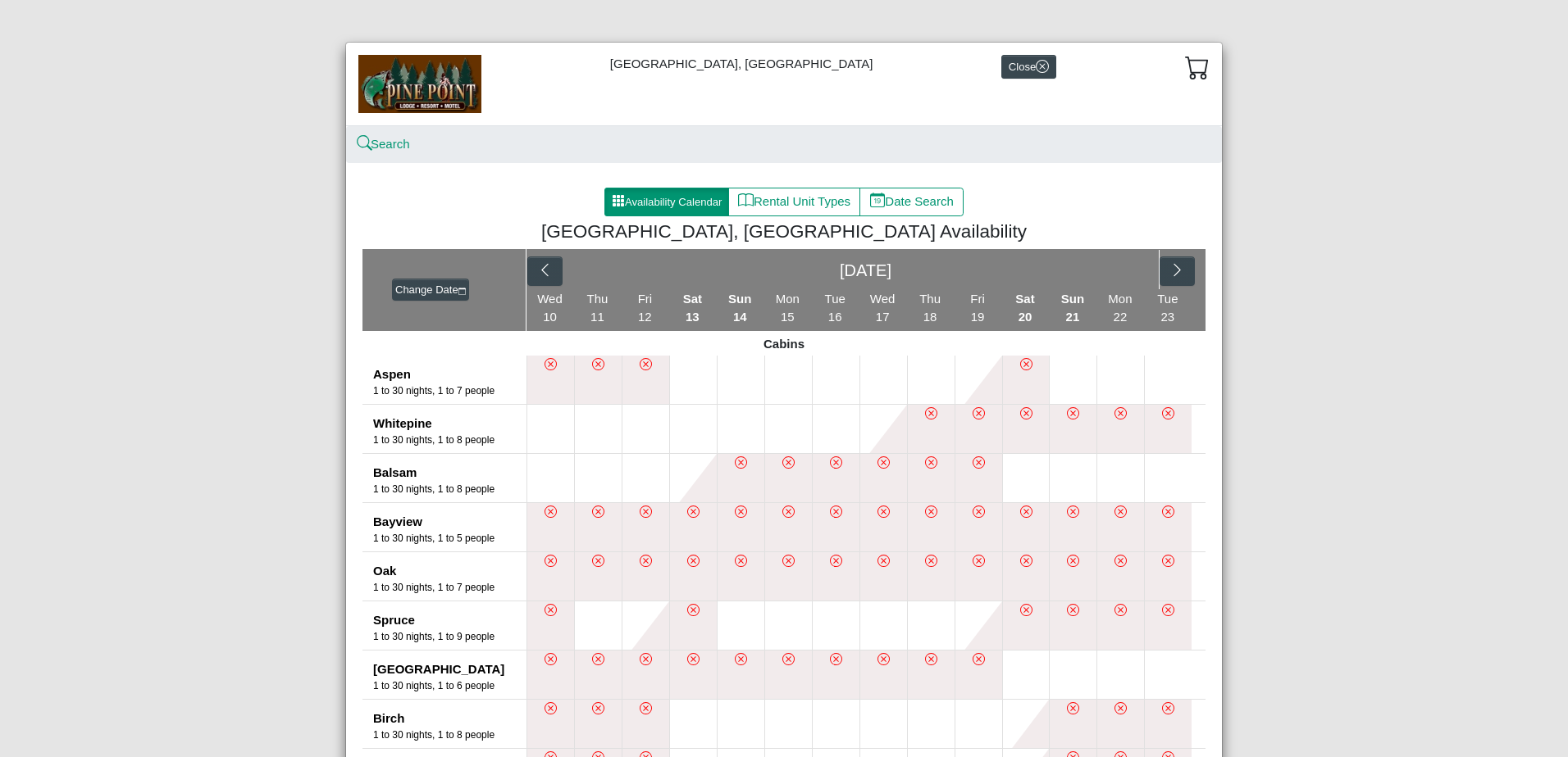
scroll to position [0, 0]
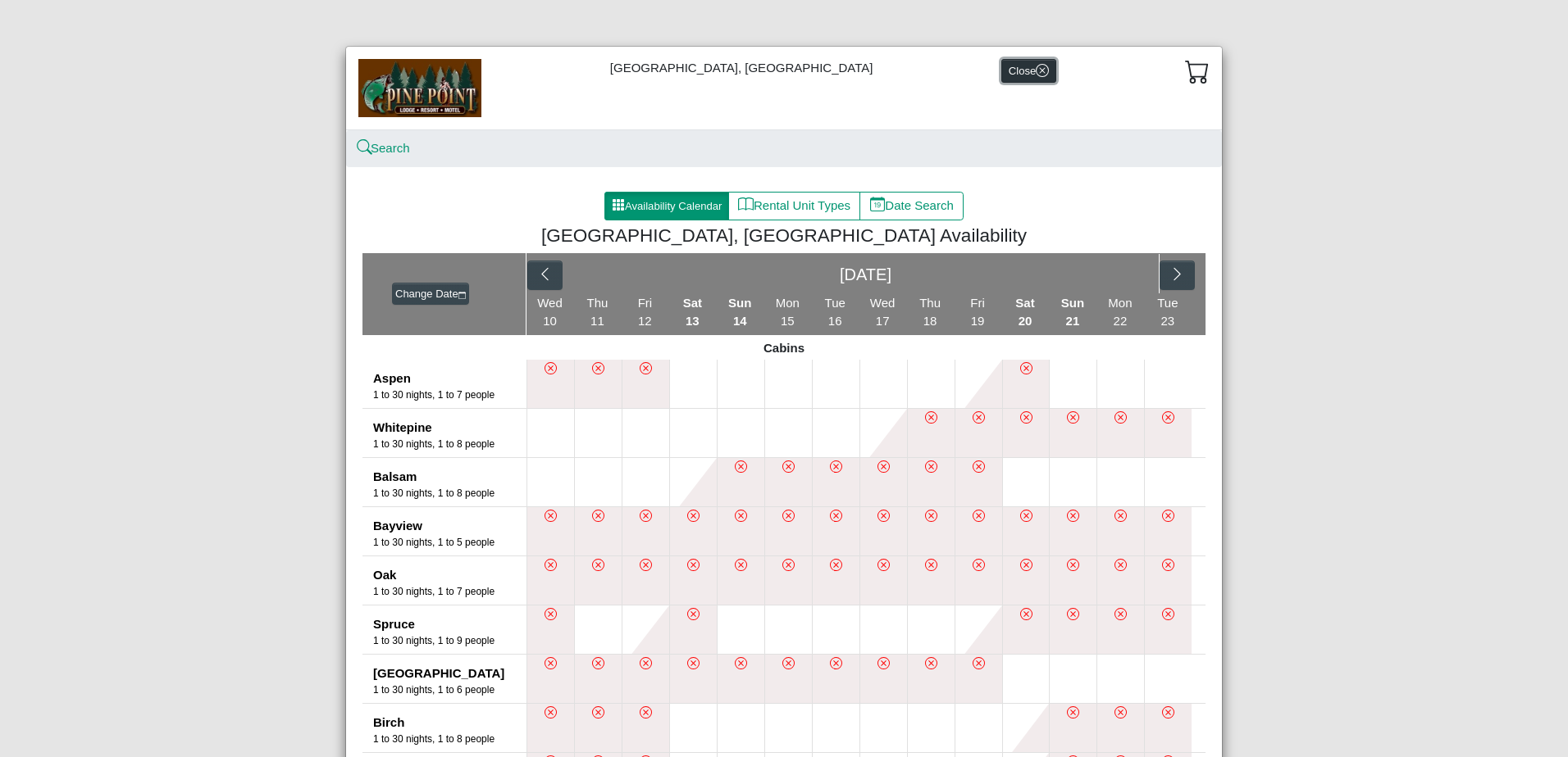
click at [1001, 66] on button "Close" at bounding box center [1028, 71] width 55 height 24
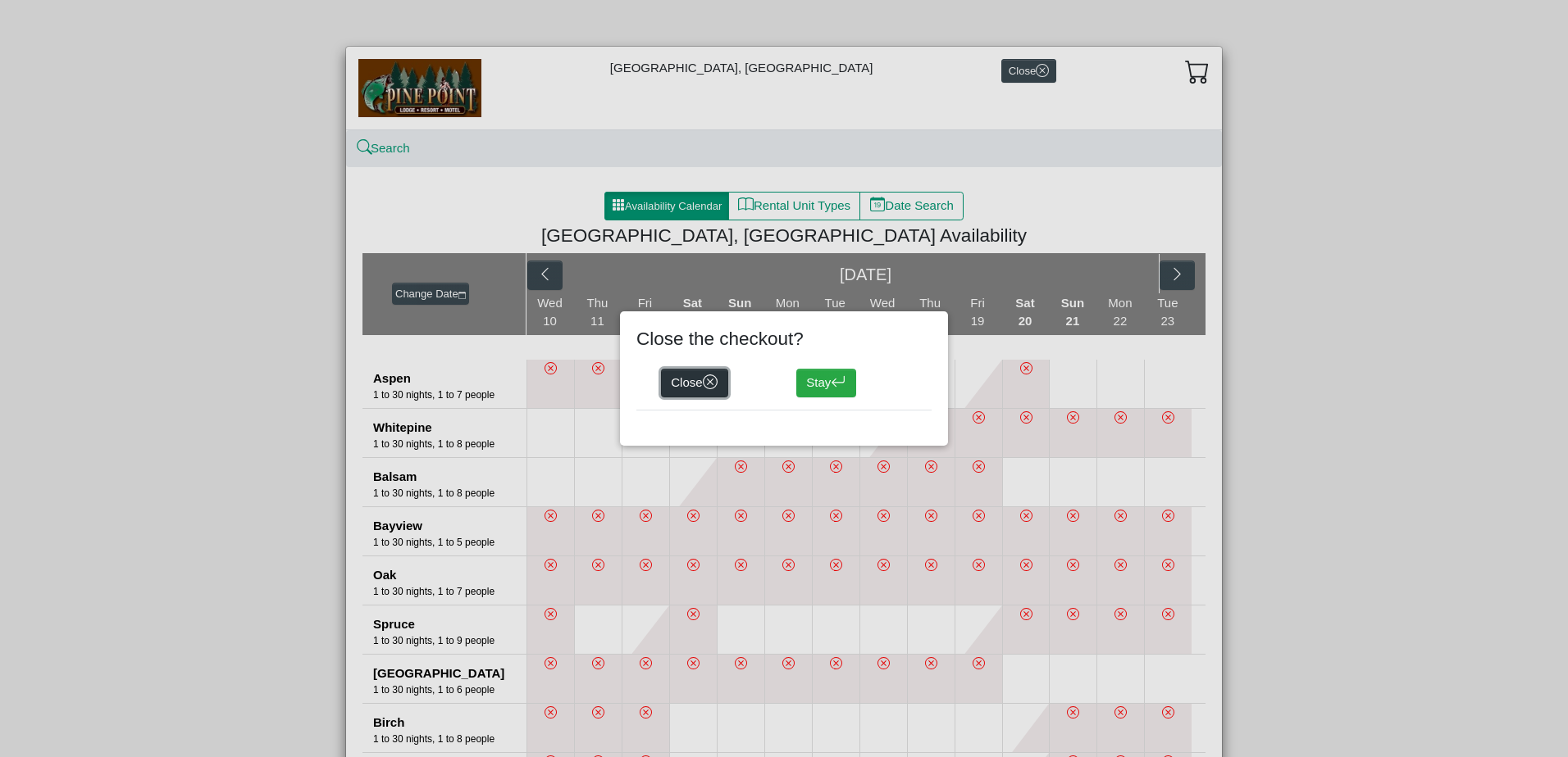
click at [710, 381] on icon "x circle" at bounding box center [711, 382] width 16 height 16
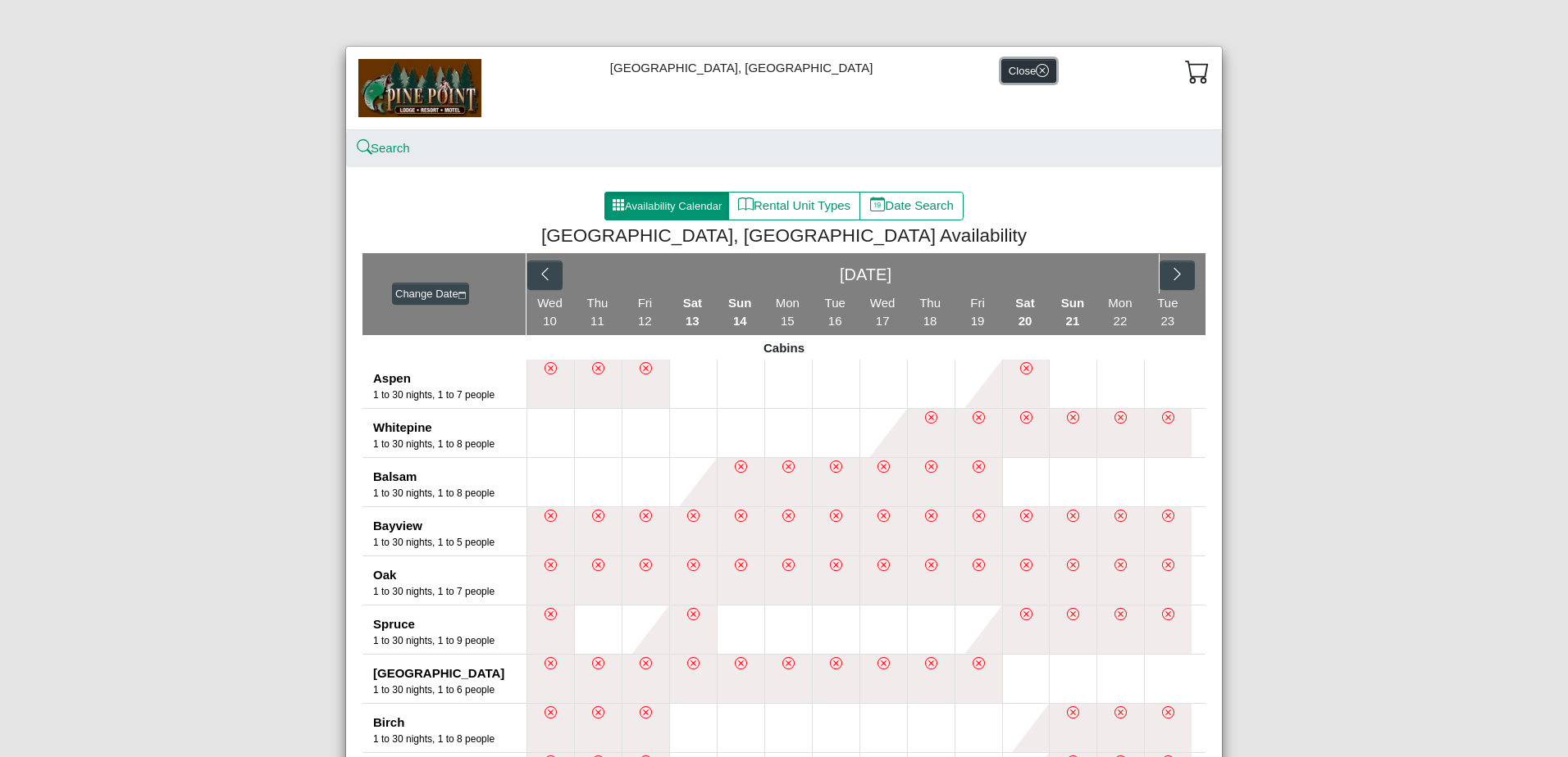
click at [1001, 63] on button "Close" at bounding box center [1028, 71] width 55 height 24
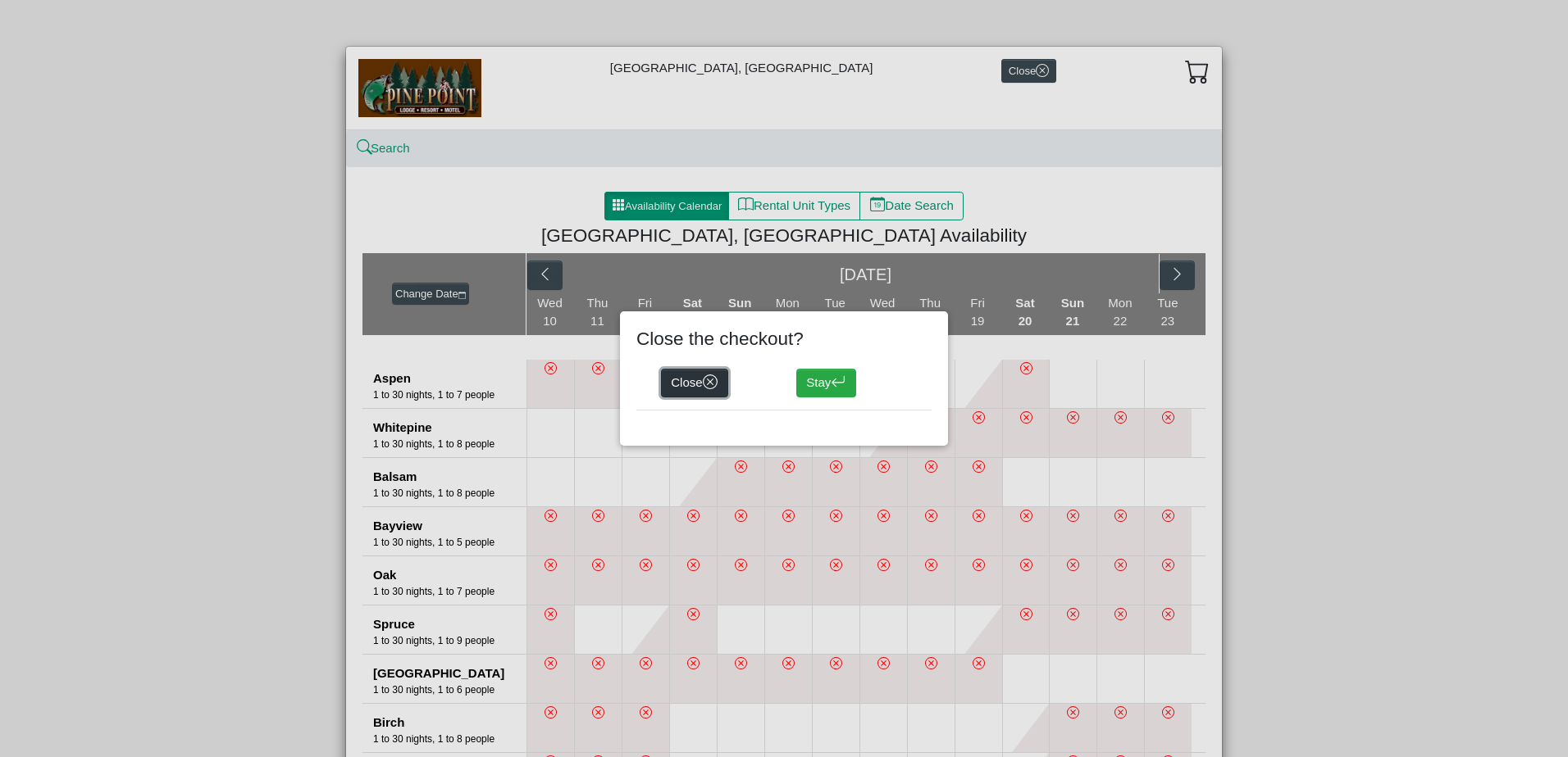
click at [708, 381] on icon "x circle" at bounding box center [711, 382] width 16 height 16
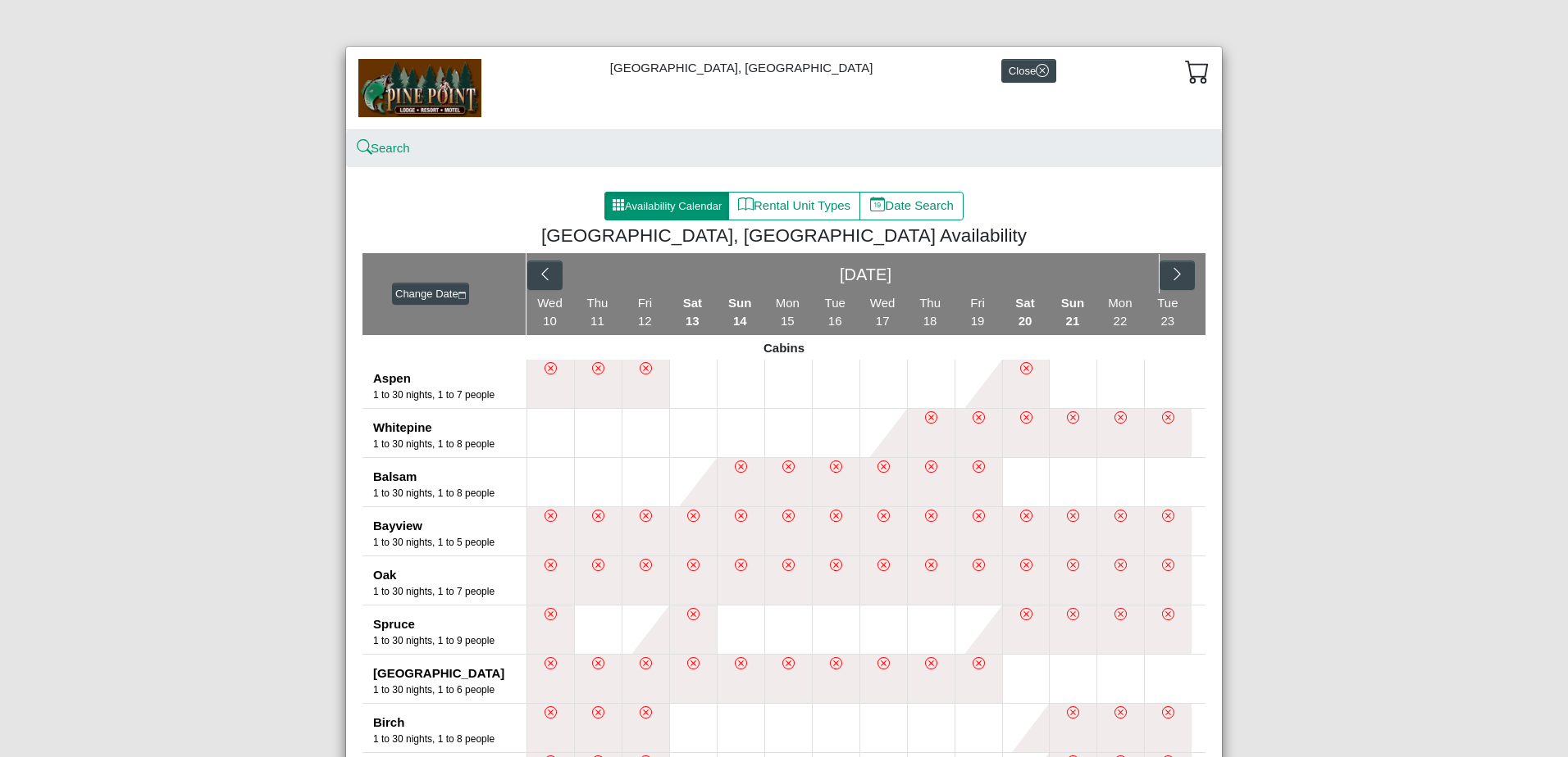
click at [444, 81] on img at bounding box center [419, 87] width 123 height 57
click at [422, 95] on img at bounding box center [419, 87] width 123 height 57
click at [1001, 71] on button "Close" at bounding box center [1028, 71] width 55 height 24
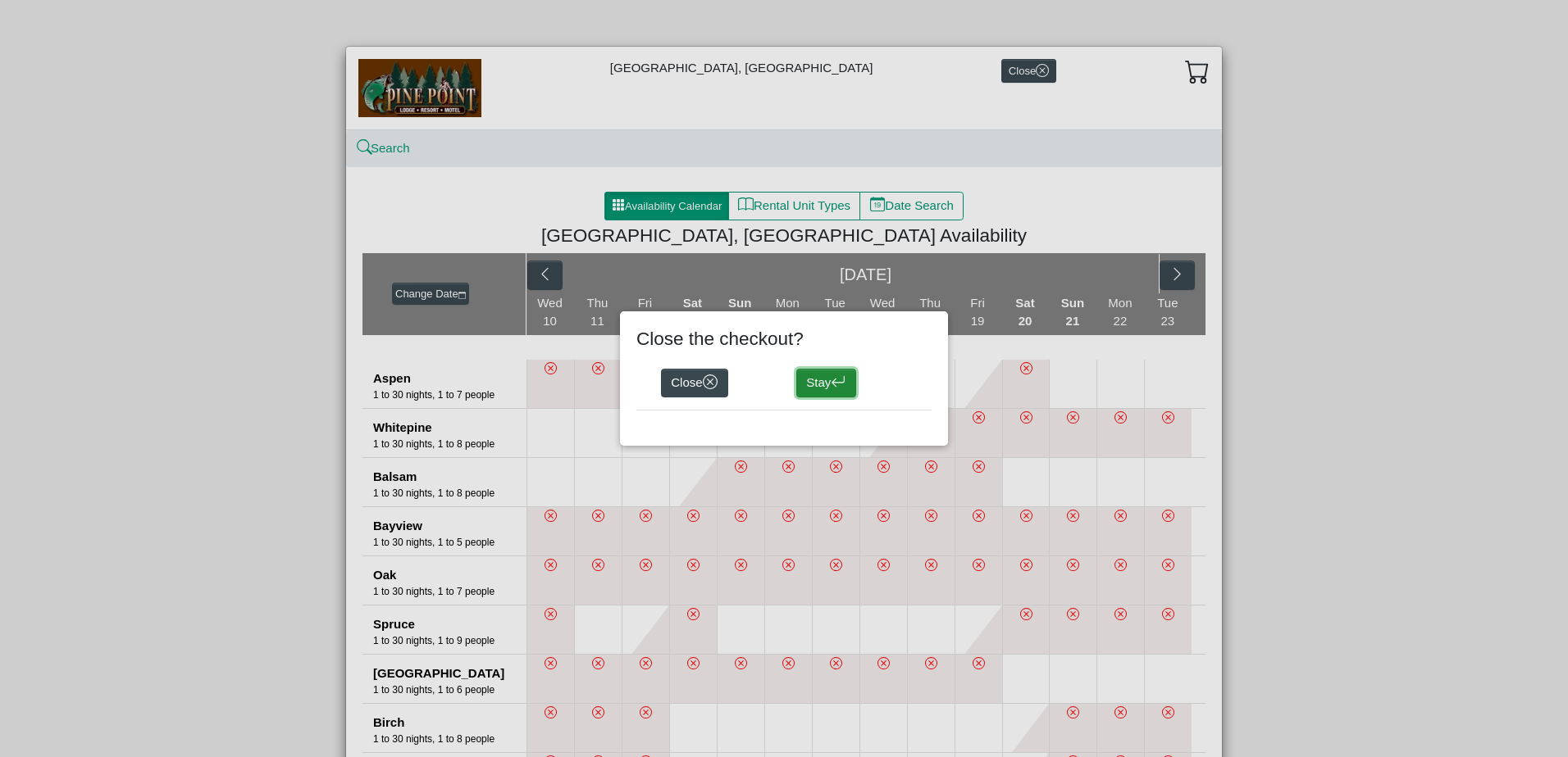
click at [826, 383] on button "Stay" at bounding box center [826, 383] width 60 height 29
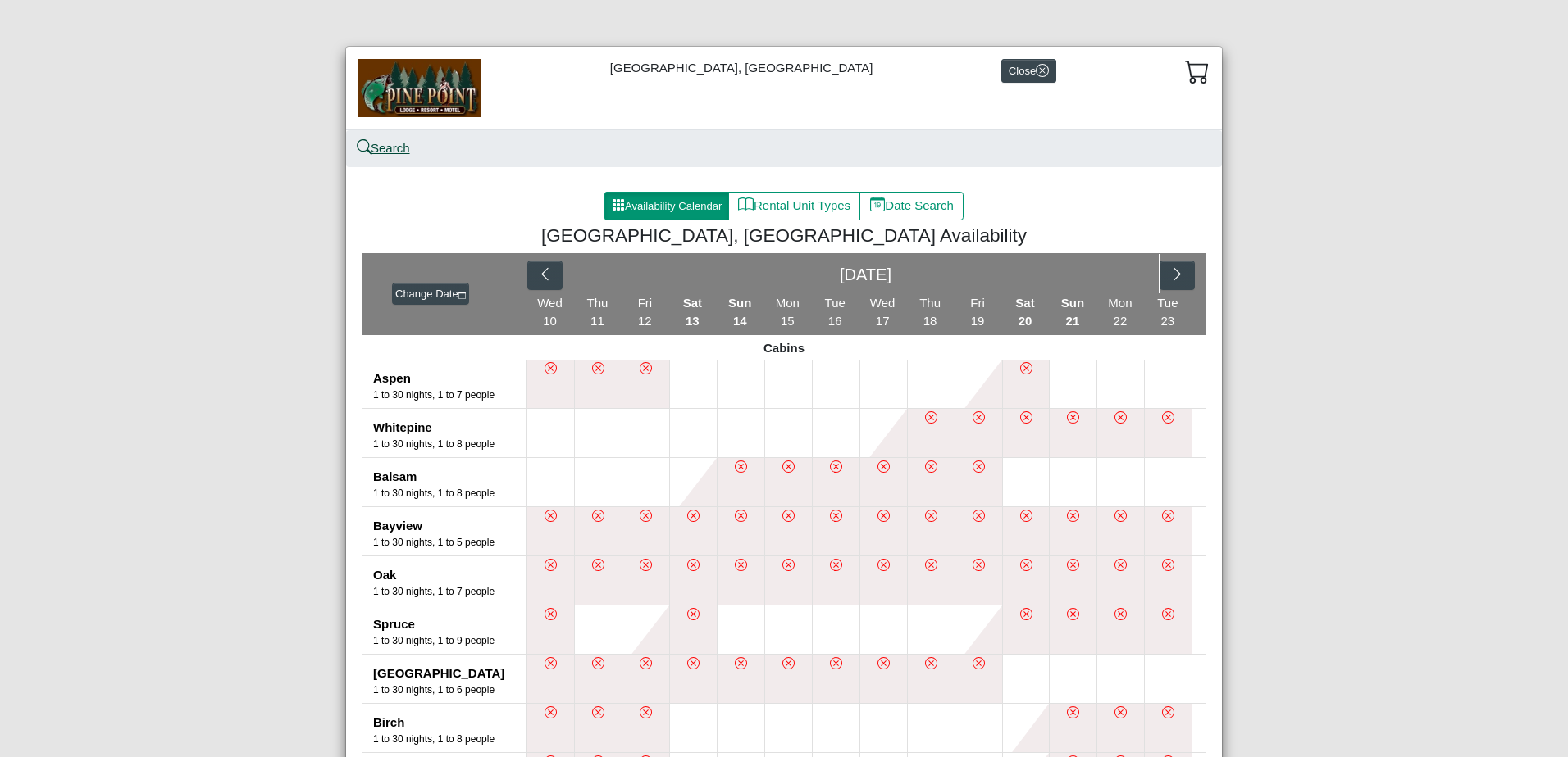
click at [359, 143] on icon "search" at bounding box center [364, 147] width 13 height 13
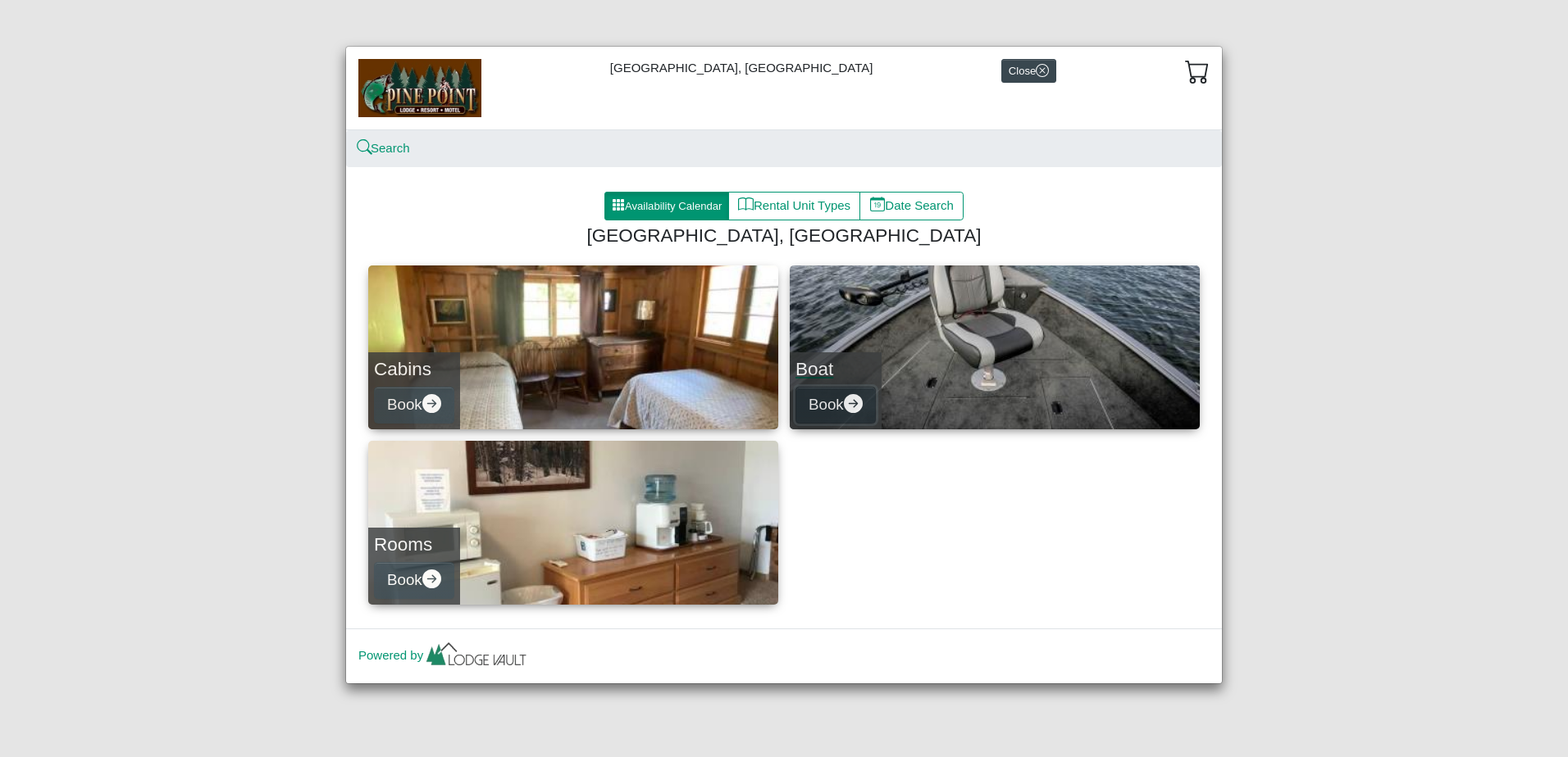
click at [859, 400] on icon "arrow right circle fill" at bounding box center [852, 403] width 18 height 18
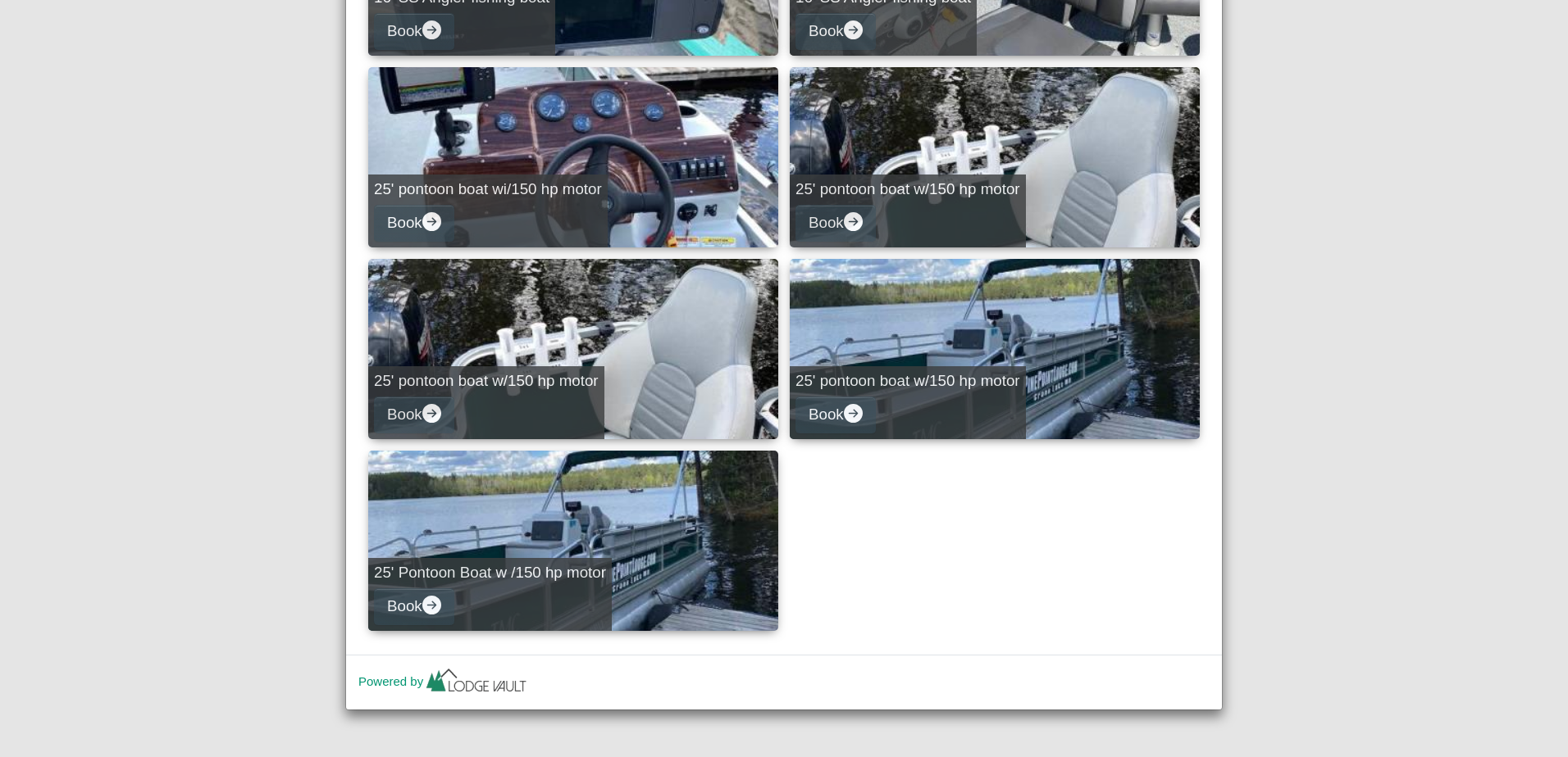
scroll to position [645, 0]
